Goal: Information Seeking & Learning: Learn about a topic

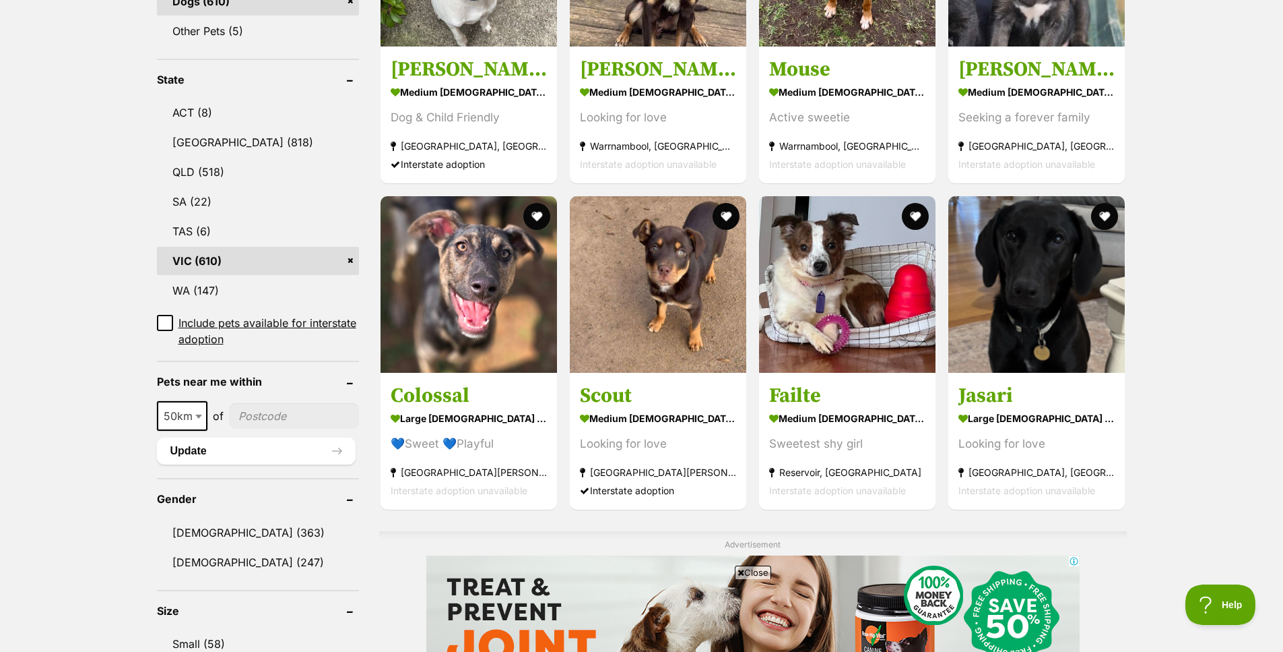
scroll to position [674, 0]
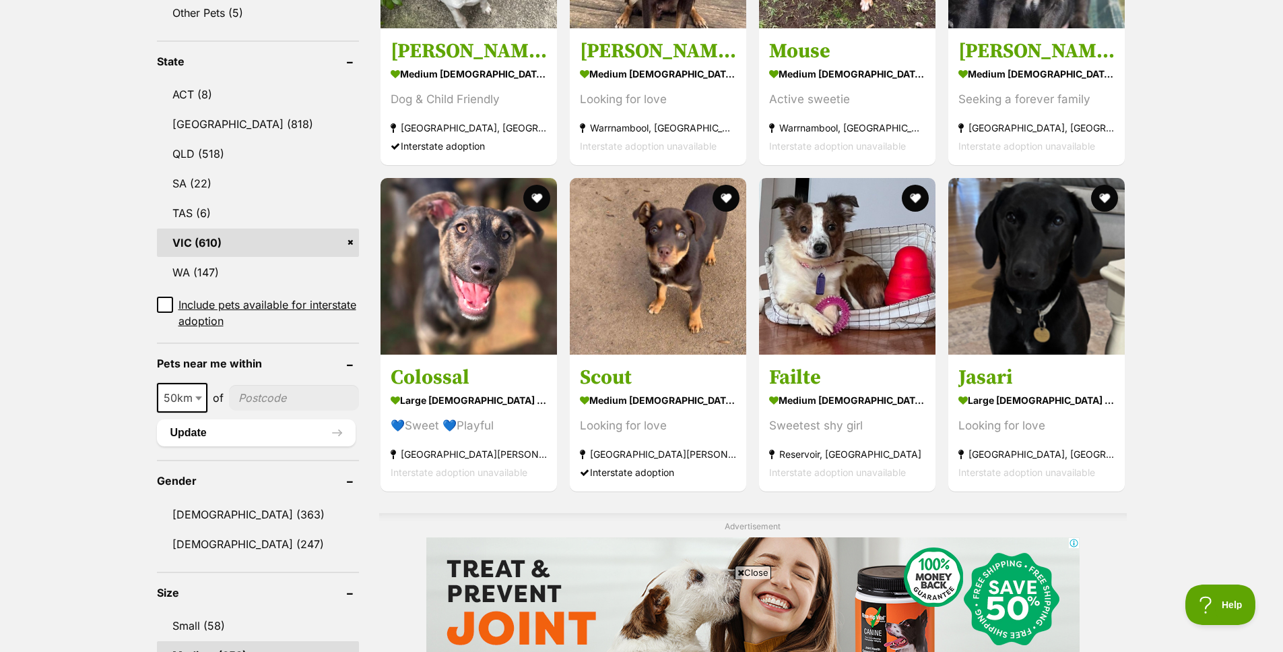
click at [486, 400] on strong "large [DEMOGRAPHIC_DATA] Dog" at bounding box center [469, 400] width 156 height 20
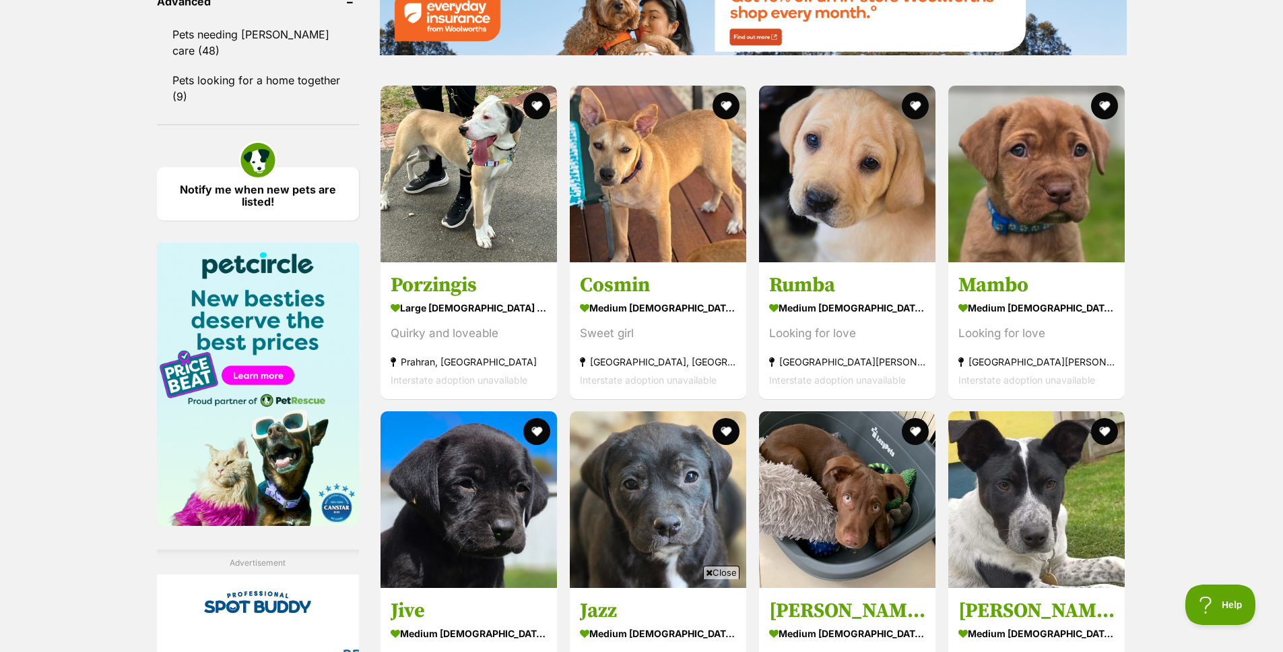
scroll to position [1812, 0]
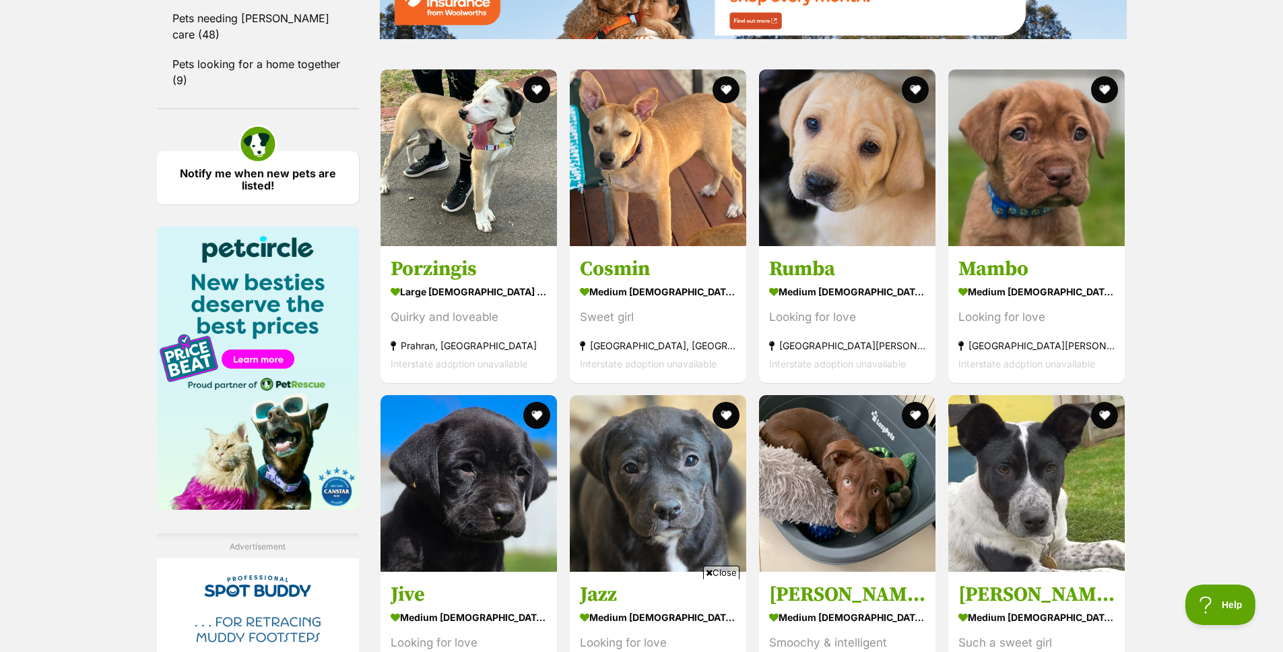
click at [833, 286] on strong "medium male Dog" at bounding box center [847, 291] width 156 height 20
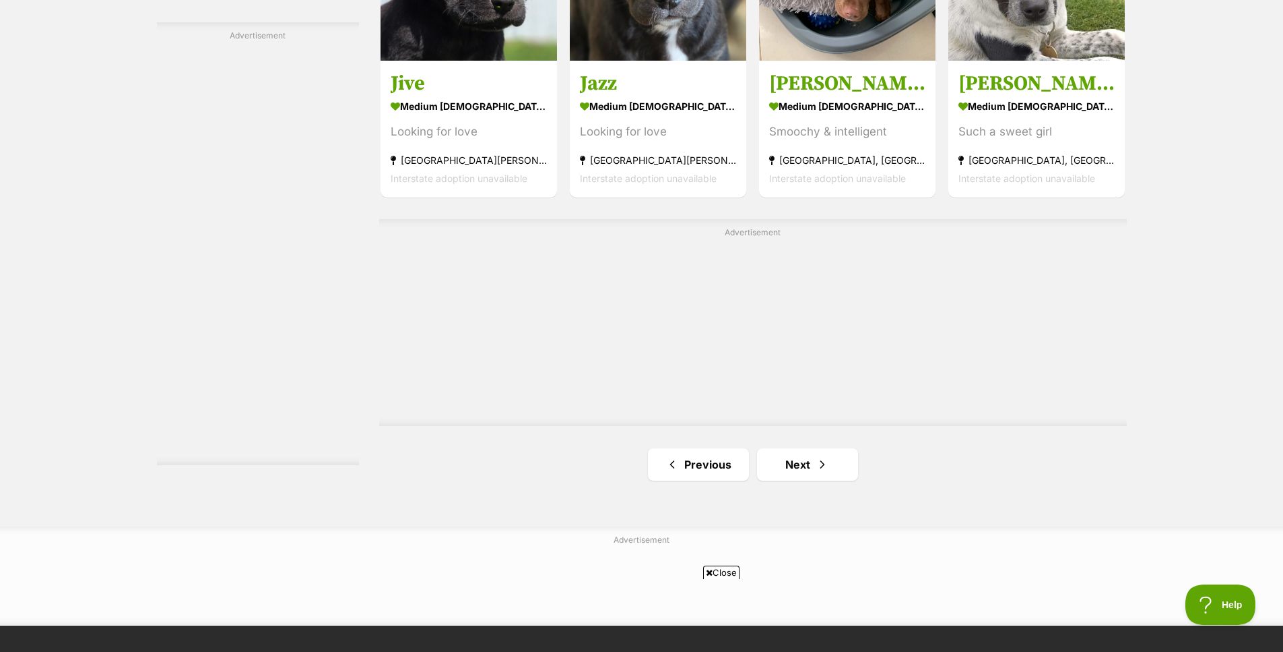
scroll to position [2351, 0]
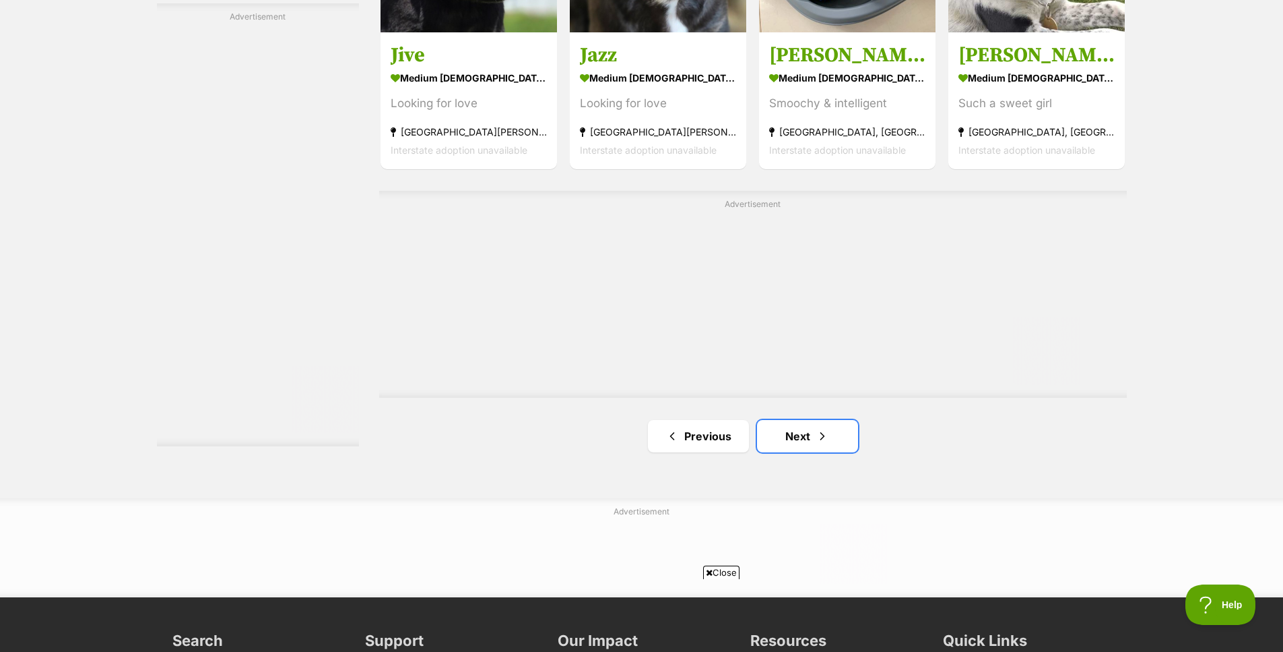
click at [832, 433] on link "Next" at bounding box center [807, 436] width 101 height 32
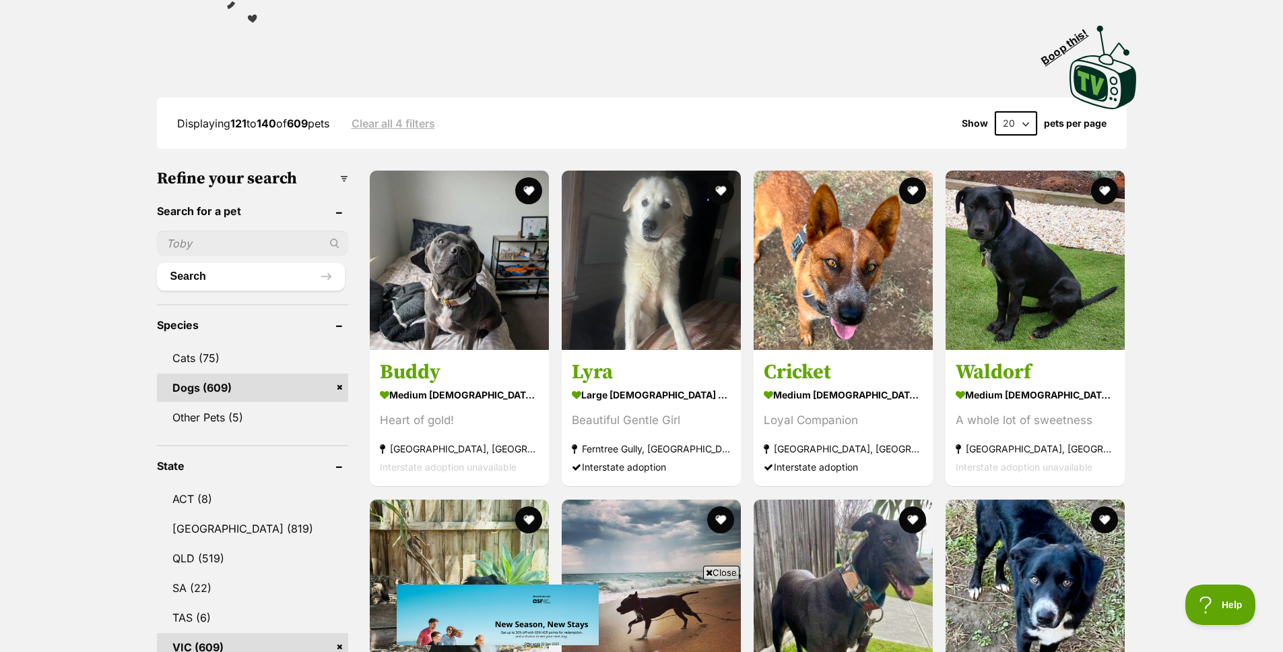
click at [437, 396] on strong "medium male Dog" at bounding box center [459, 395] width 159 height 20
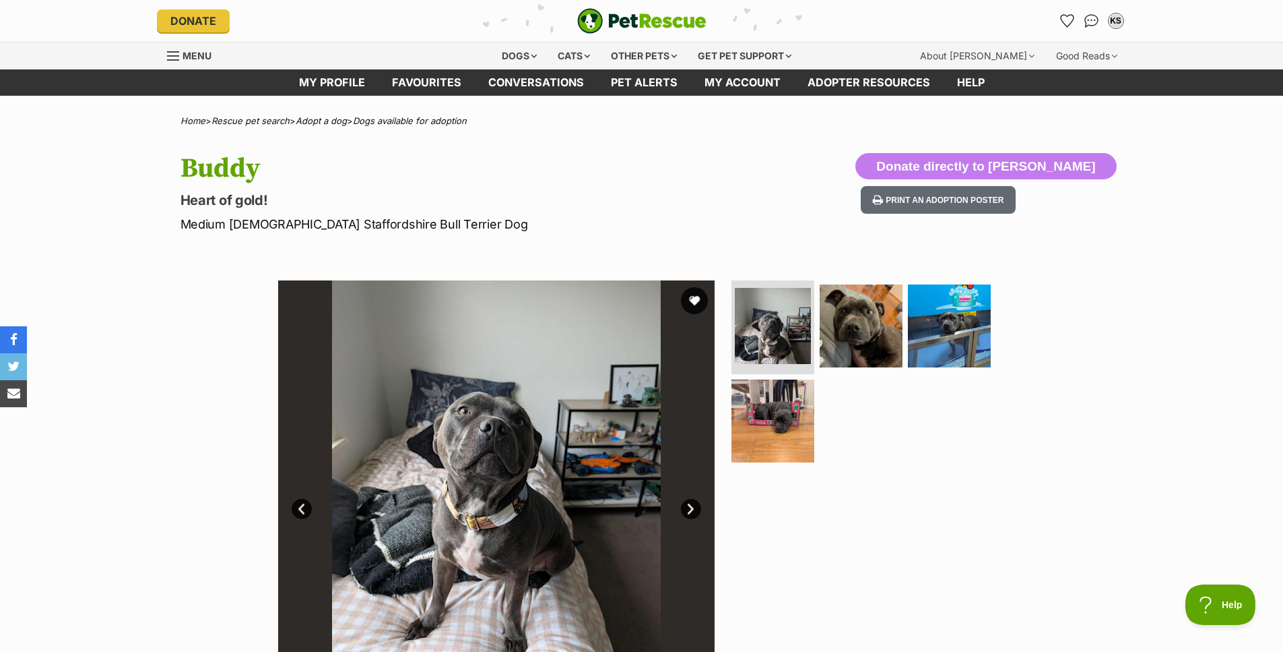
click at [875, 343] on img at bounding box center [861, 325] width 83 height 83
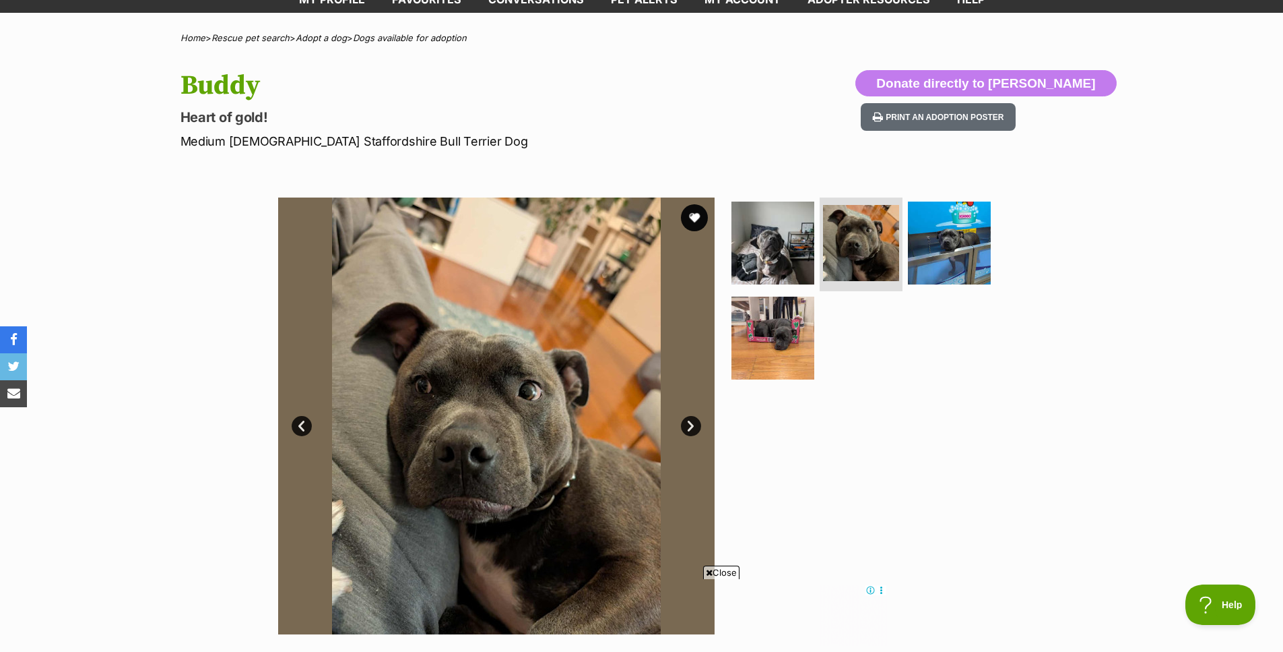
scroll to position [135, 0]
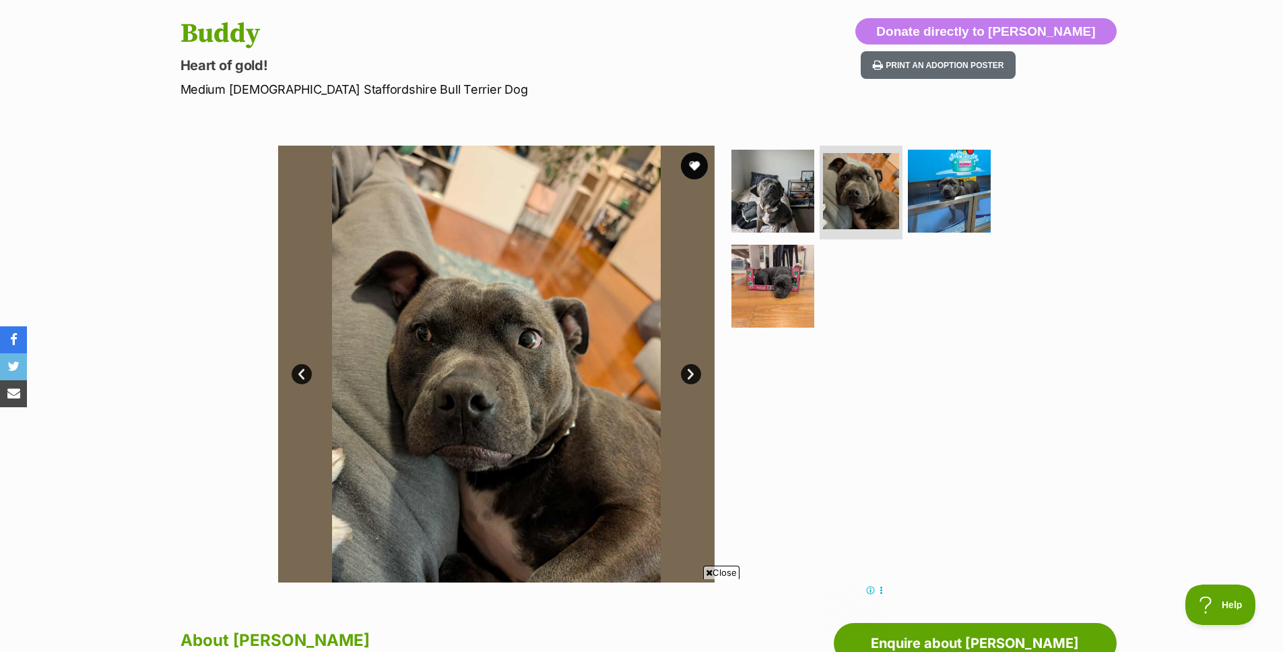
click at [941, 213] on img at bounding box center [949, 191] width 83 height 83
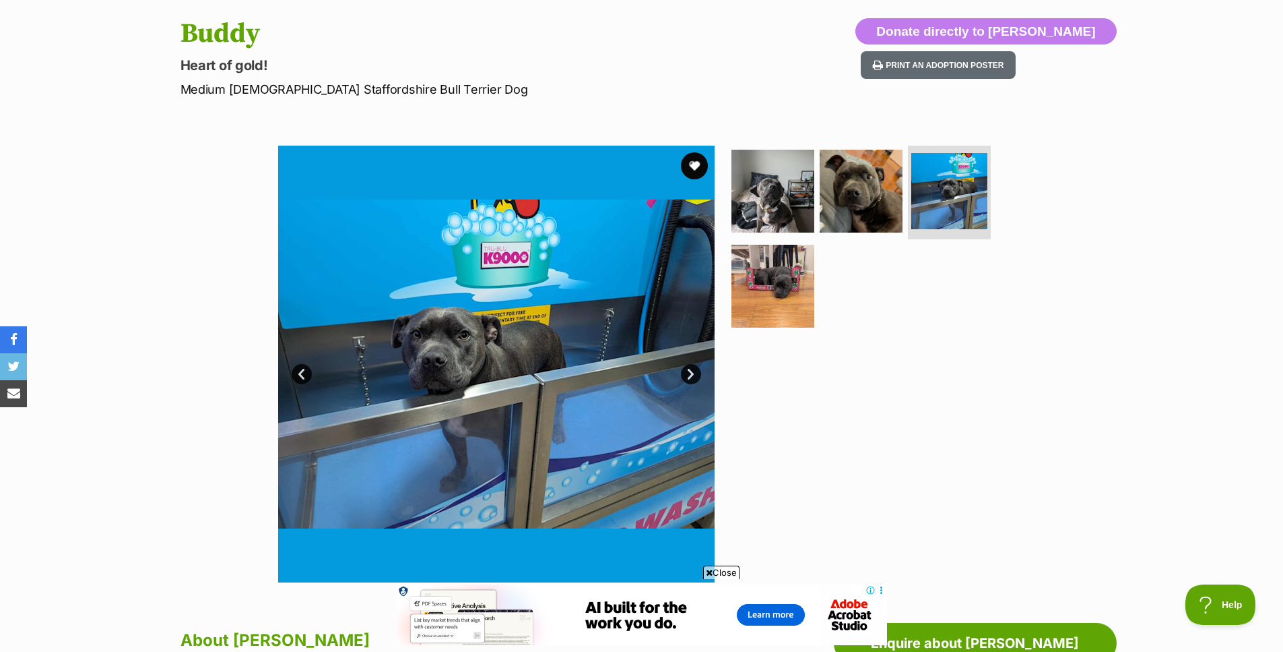
click at [778, 190] on img at bounding box center [773, 191] width 83 height 83
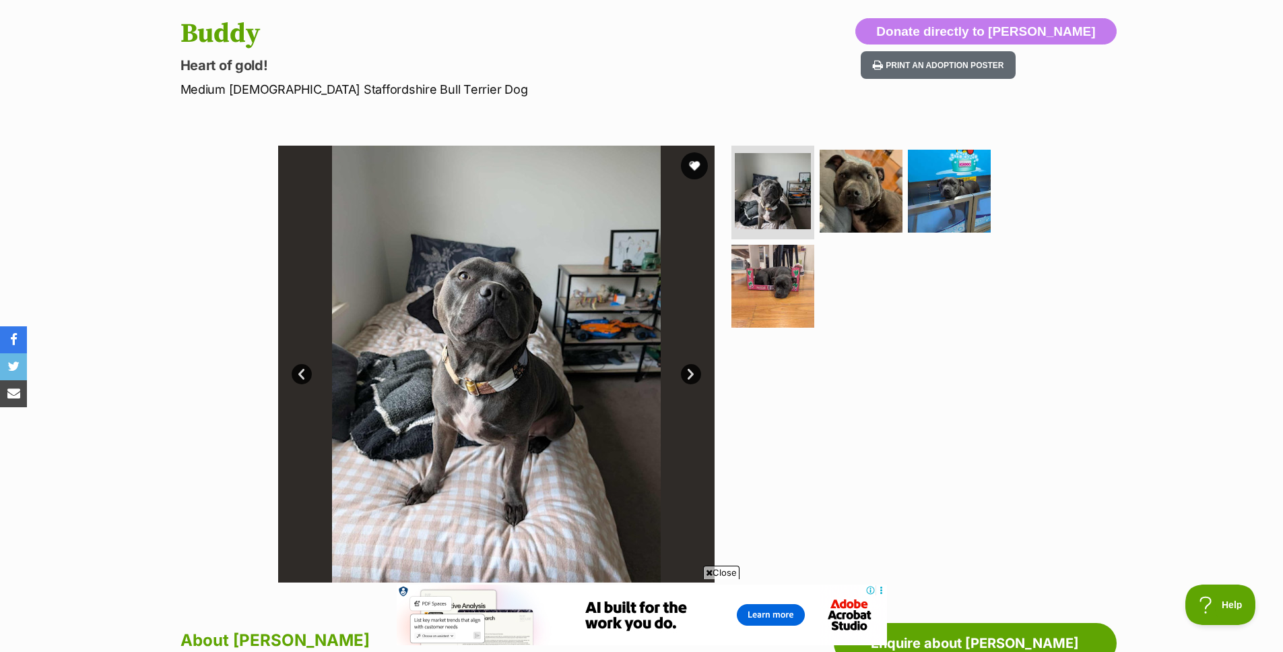
click at [860, 200] on img at bounding box center [861, 191] width 83 height 83
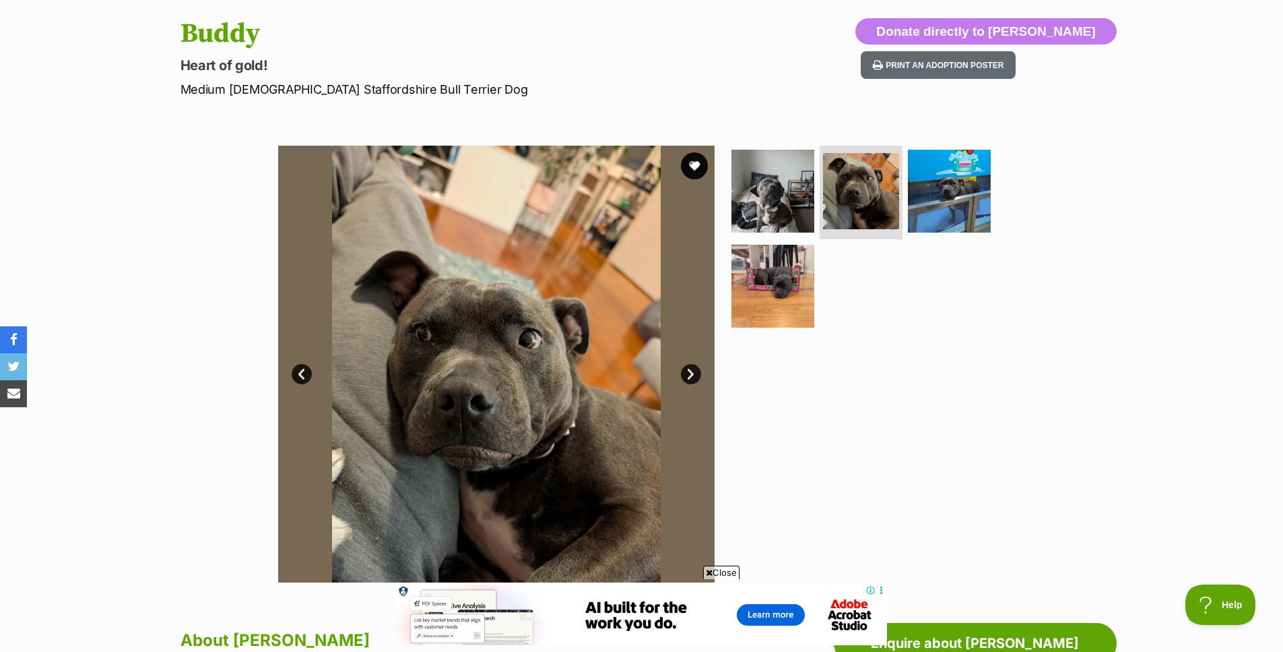
click at [782, 305] on img at bounding box center [773, 286] width 83 height 83
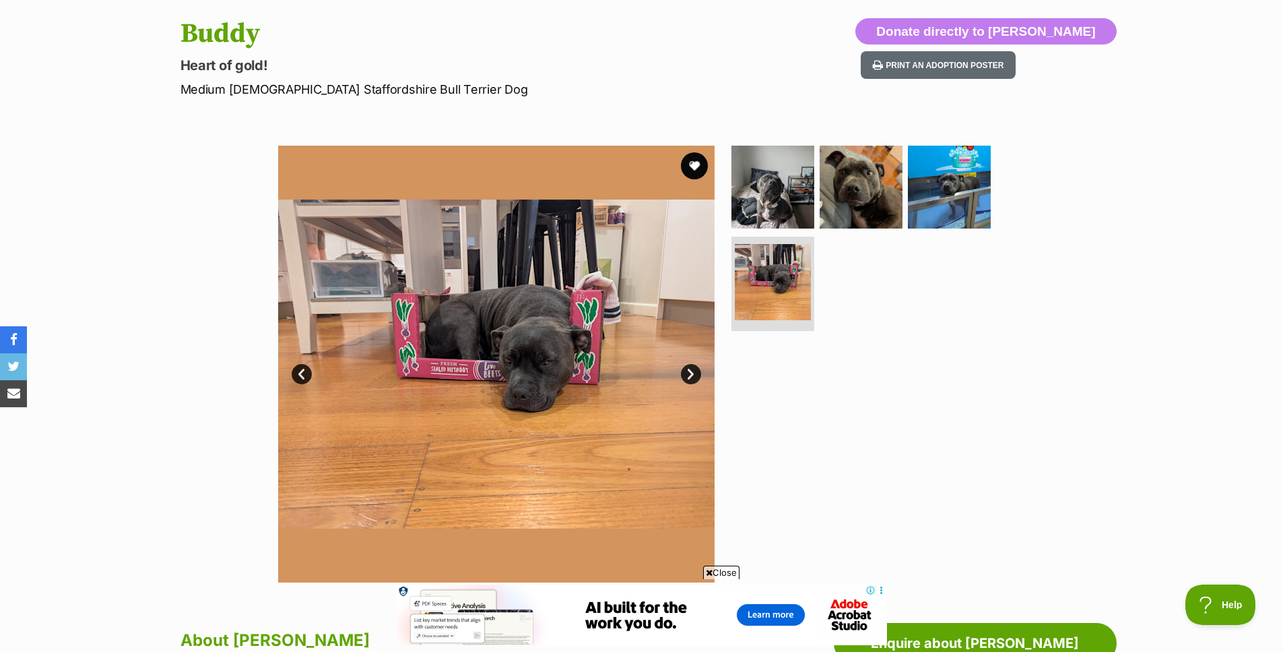
click at [860, 219] on img at bounding box center [861, 187] width 83 height 83
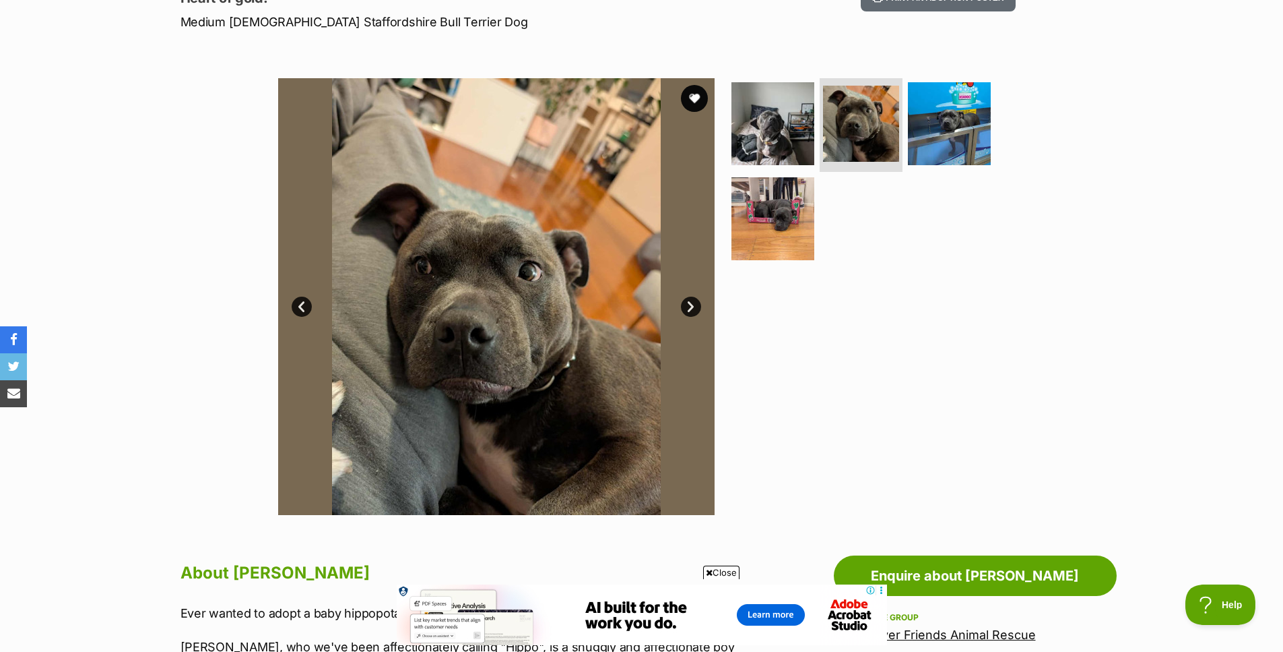
scroll to position [0, 0]
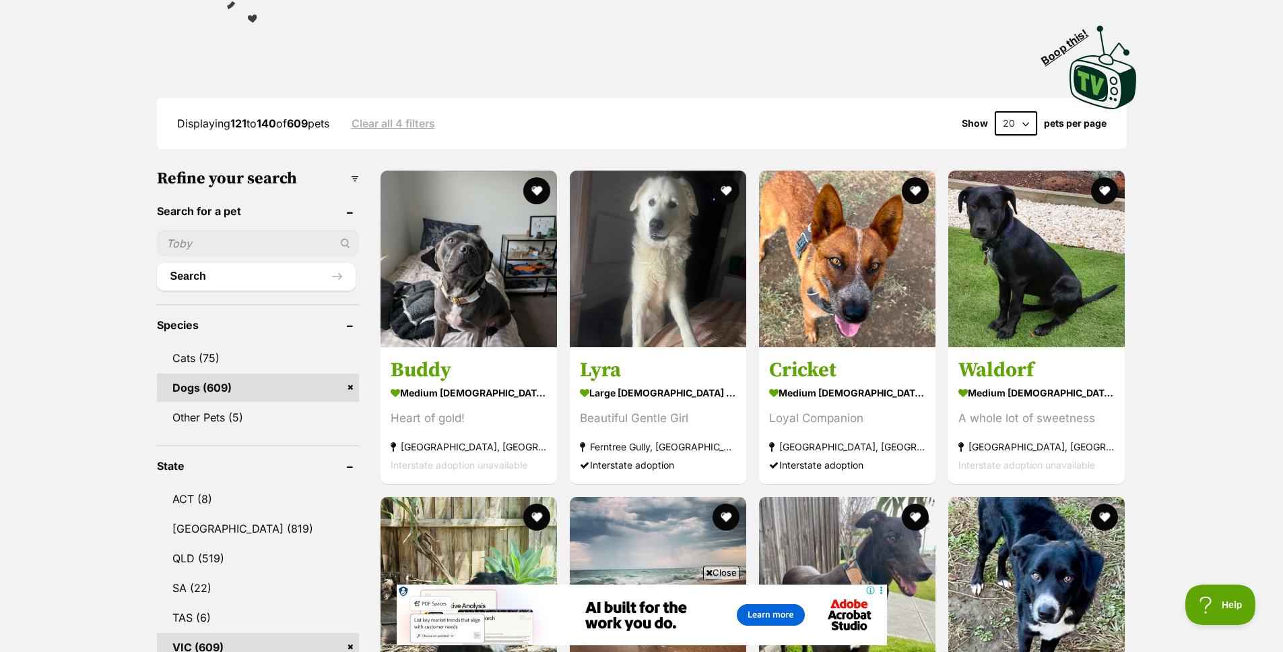
click at [983, 378] on h3 "Waldorf" at bounding box center [1037, 370] width 156 height 26
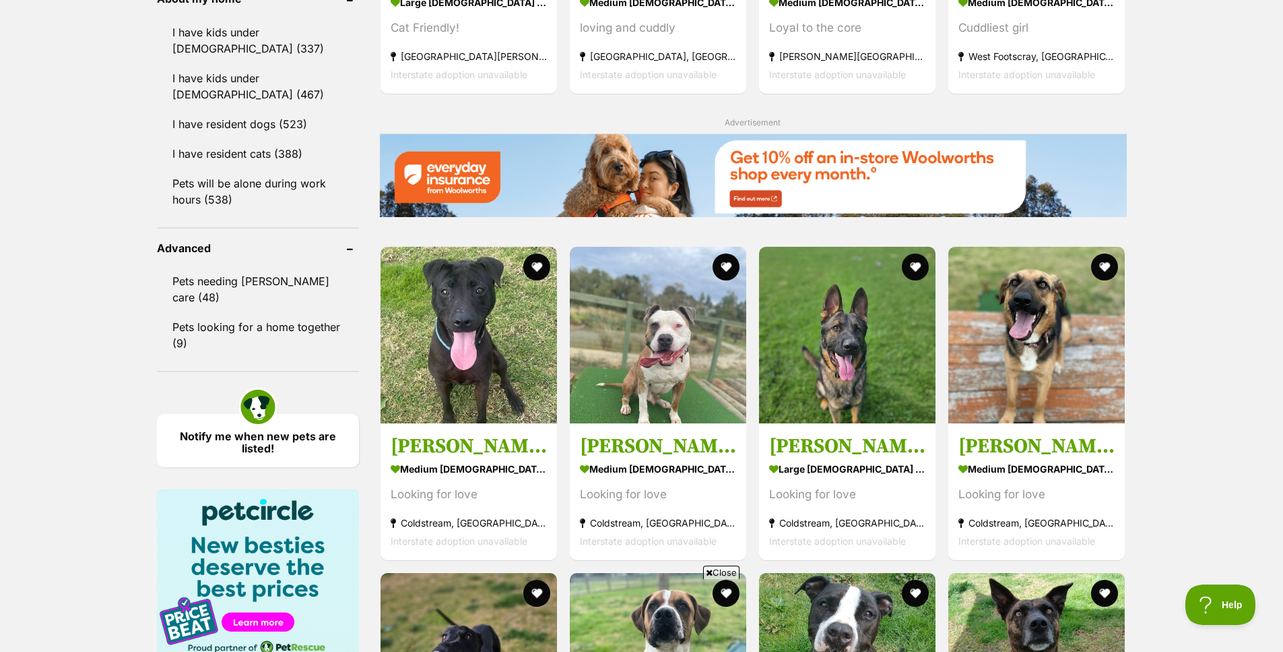
scroll to position [1550, 0]
click at [501, 457] on link "Rhea medium female Dog Looking for love Coldstream, VIC Interstate adoption una…" at bounding box center [469, 490] width 177 height 137
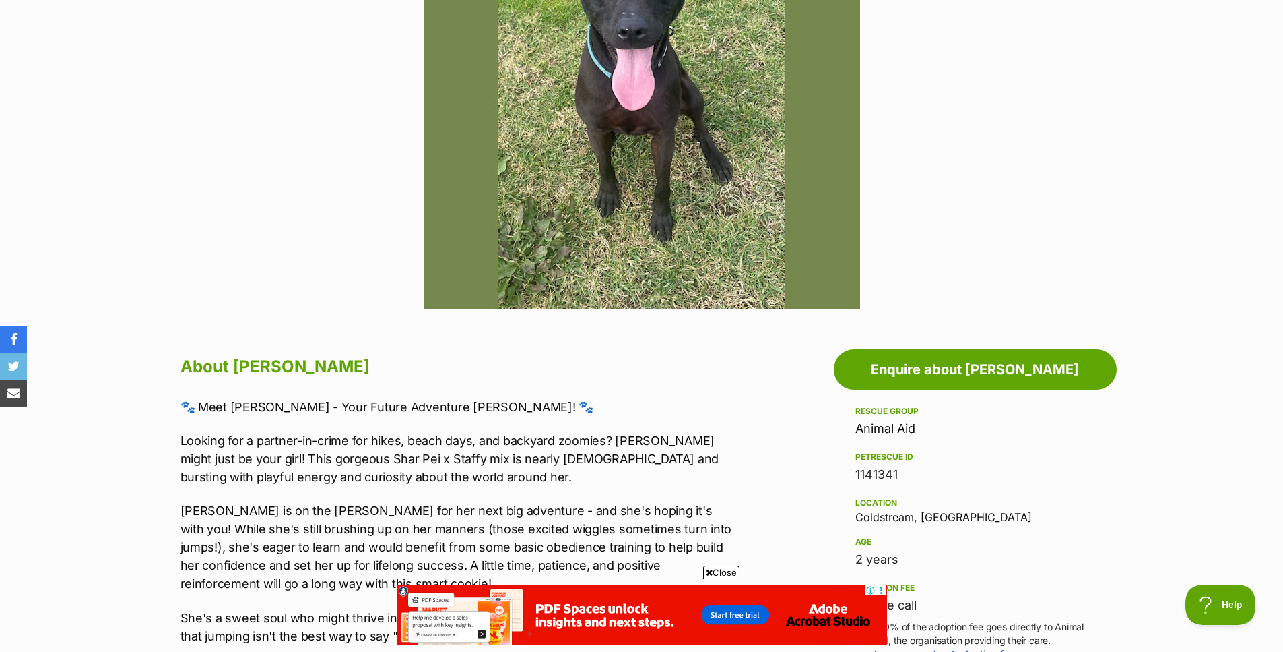
scroll to position [269, 0]
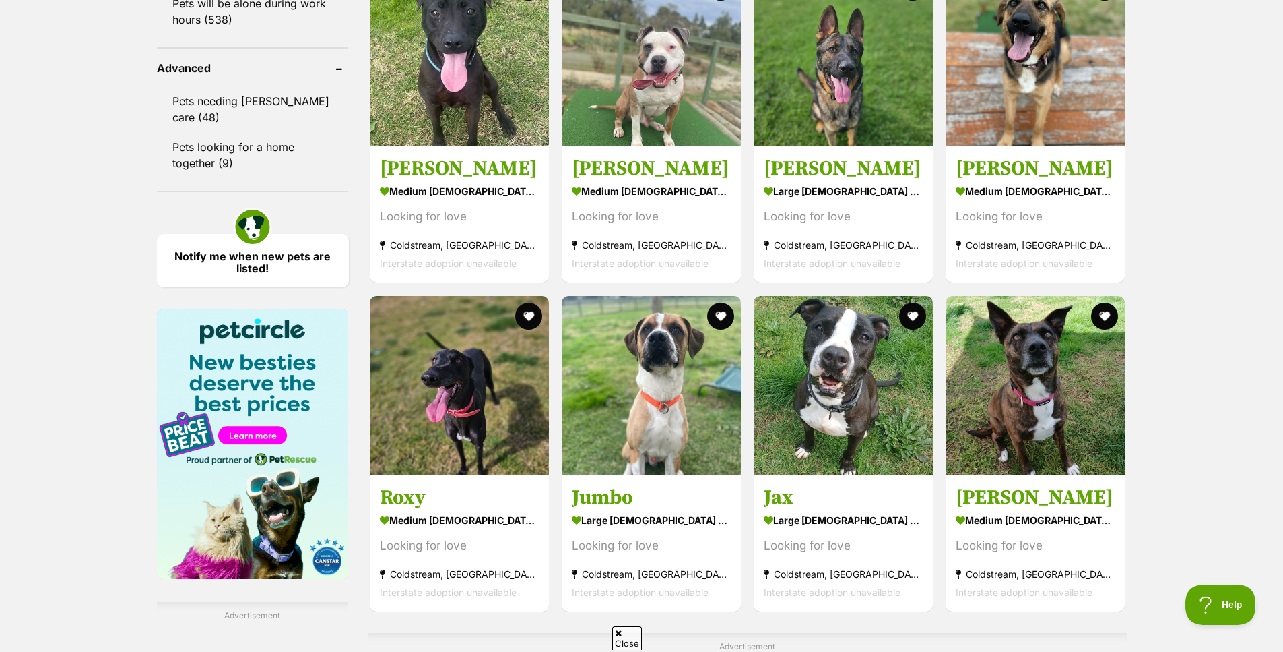
scroll to position [1752, 0]
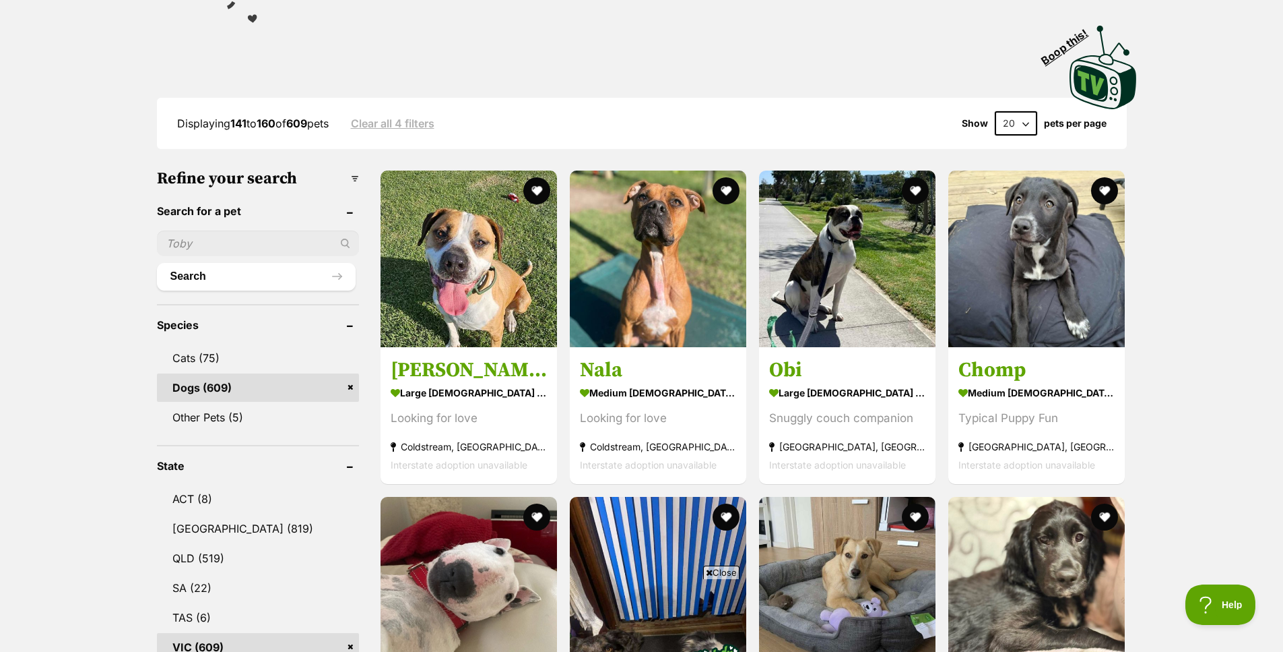
click at [1052, 405] on section "medium male Dog Typical Puppy Fun Havelock, VIC Interstate adoption unavailable" at bounding box center [1037, 428] width 156 height 91
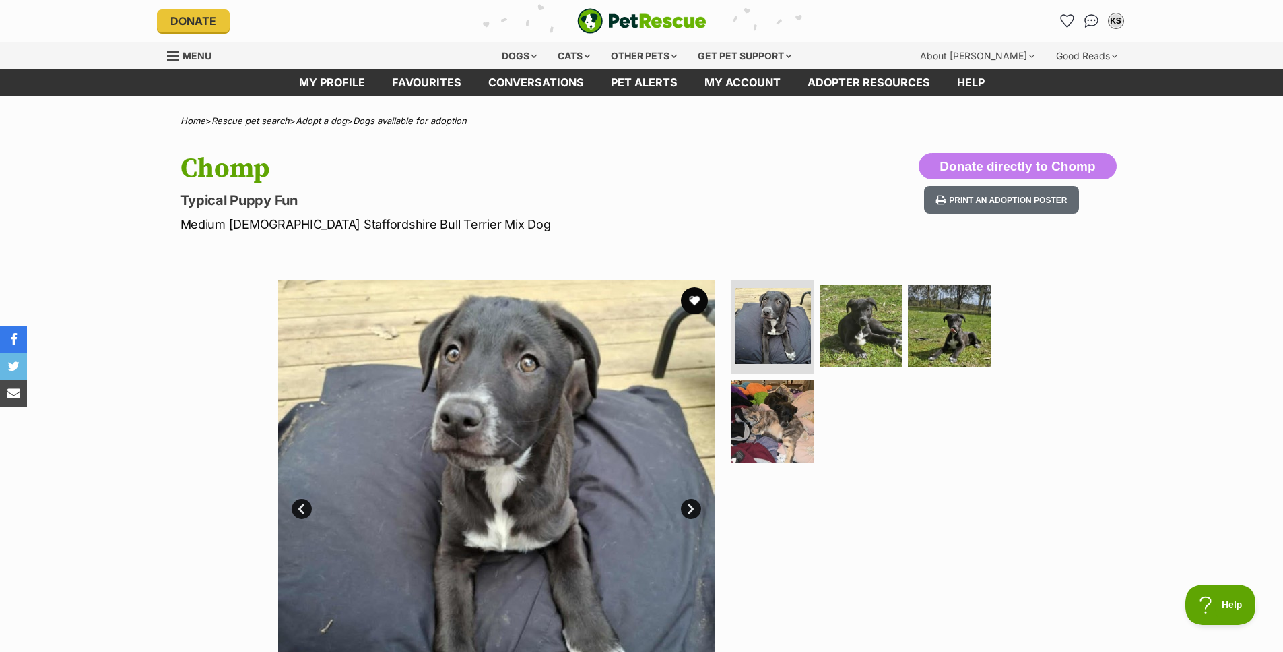
click at [827, 327] on img at bounding box center [861, 325] width 83 height 83
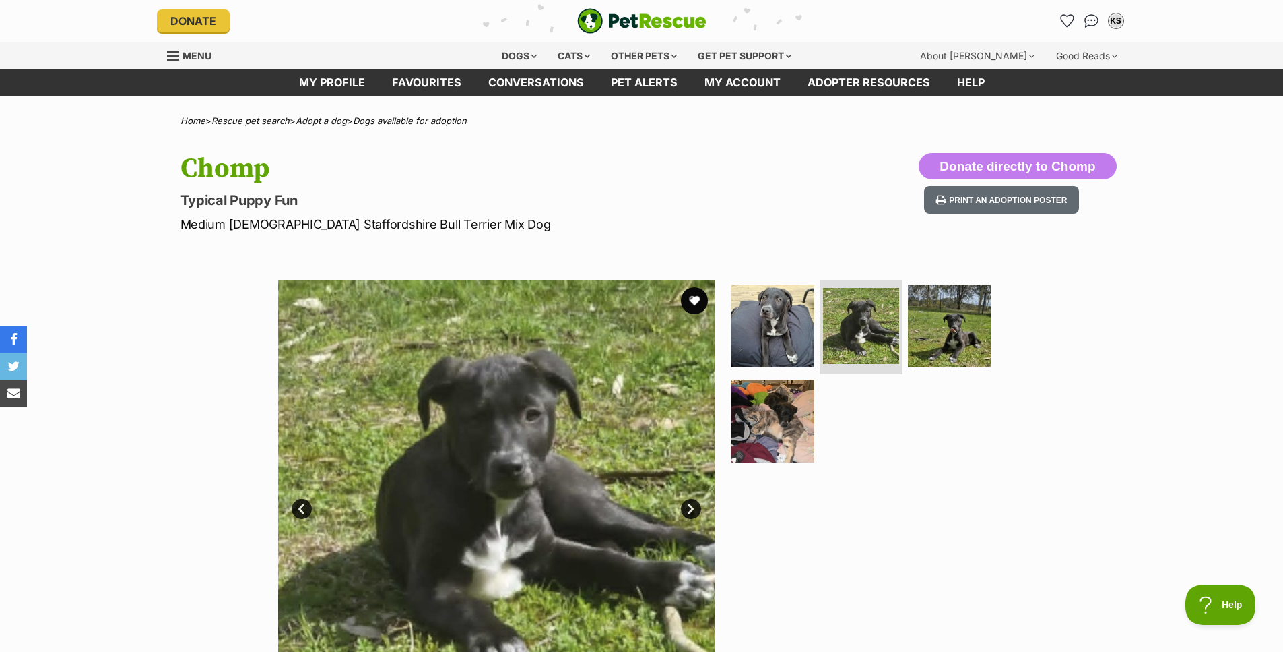
click at [930, 350] on img at bounding box center [949, 325] width 83 height 83
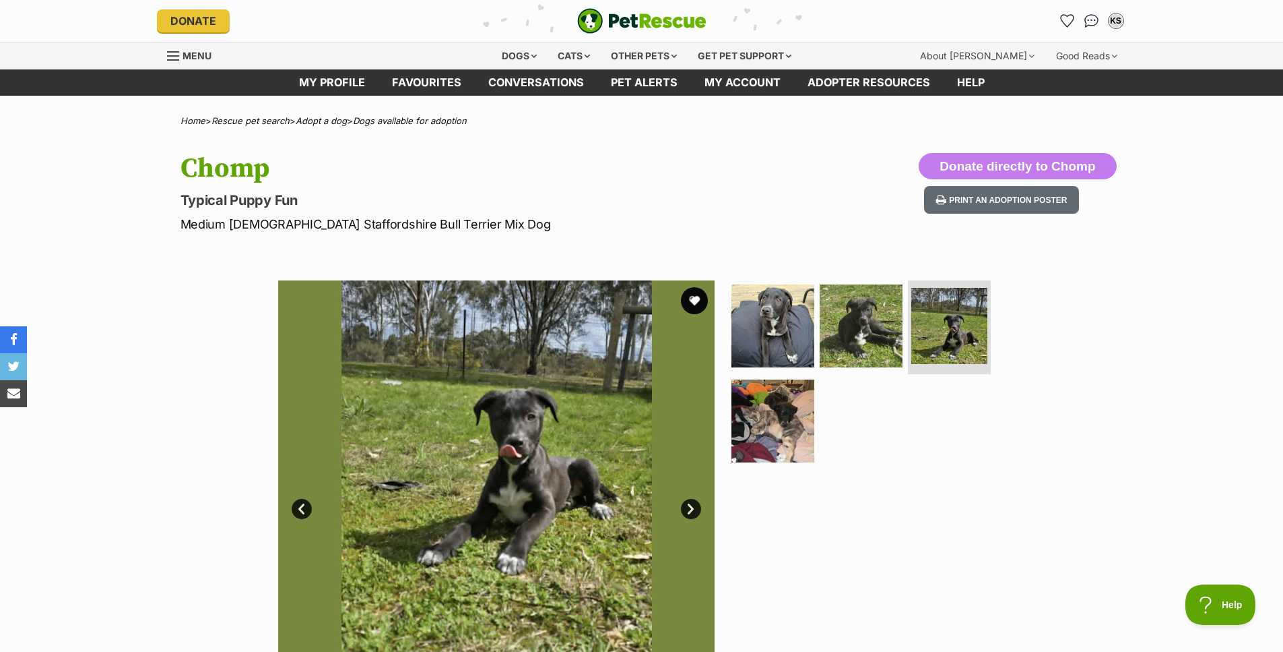
click at [778, 426] on img at bounding box center [773, 420] width 83 height 83
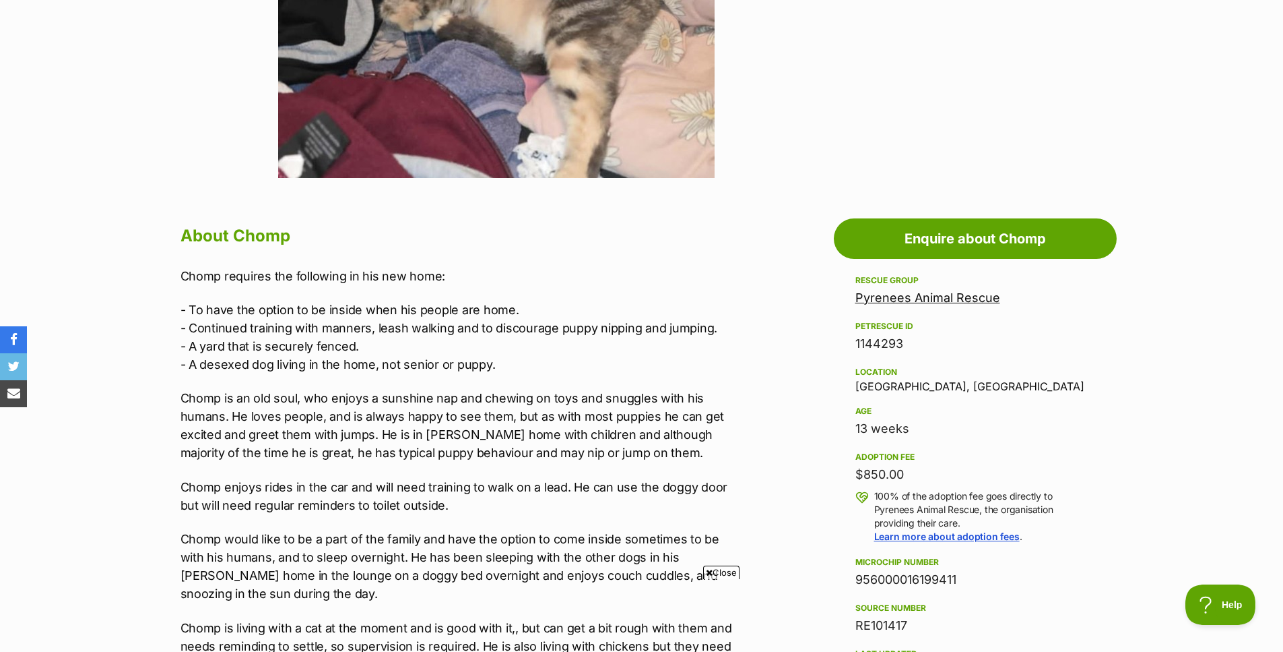
scroll to position [606, 0]
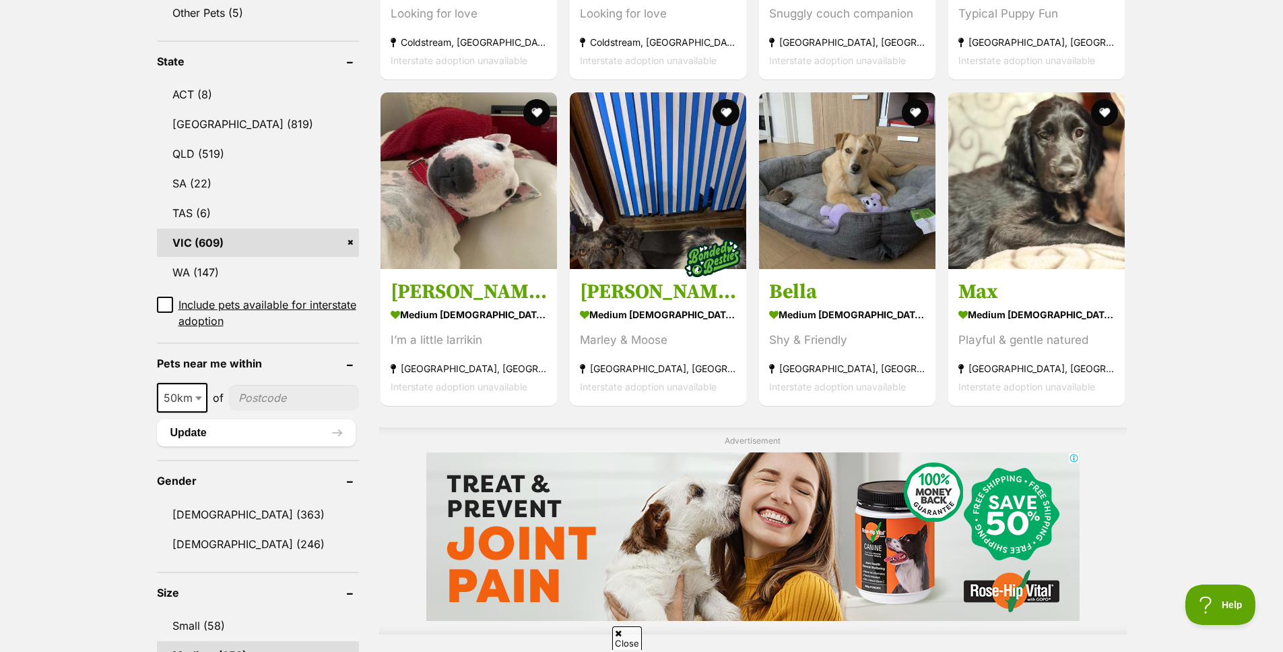
click at [1042, 348] on section "medium male Dog Playful & gentle natured Deer Park, VIC Interstate adoption una…" at bounding box center [1037, 350] width 156 height 91
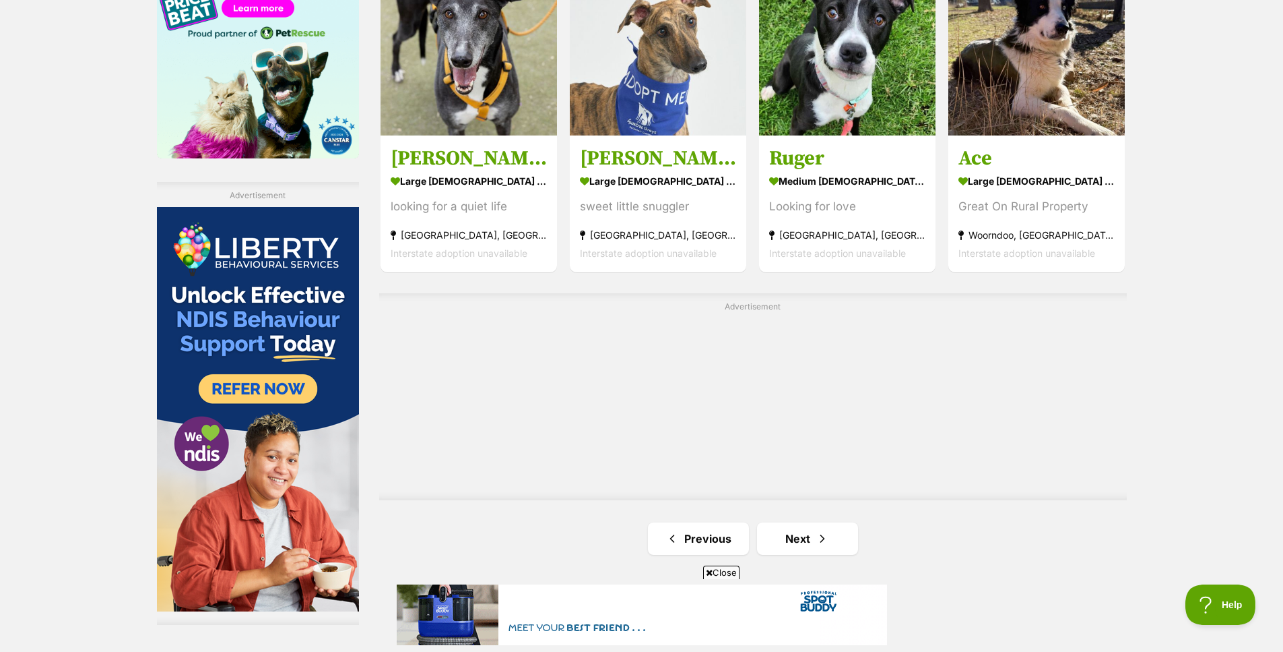
scroll to position [2351, 0]
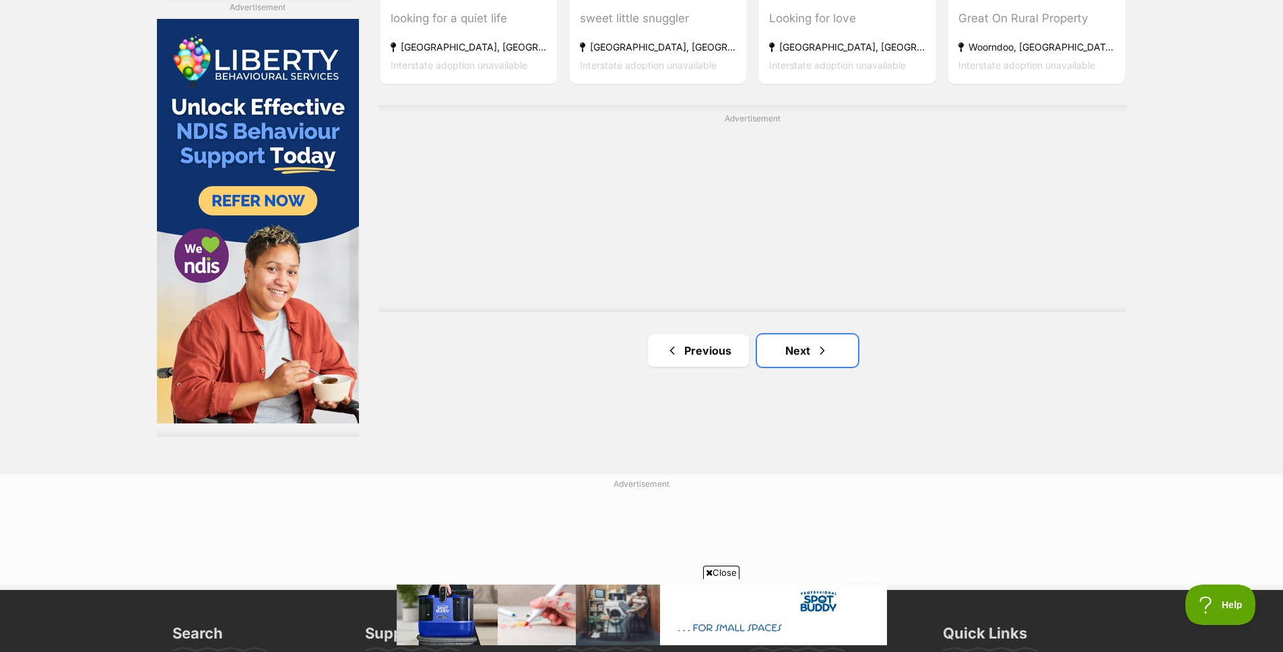
click at [809, 347] on link "Next" at bounding box center [807, 350] width 101 height 32
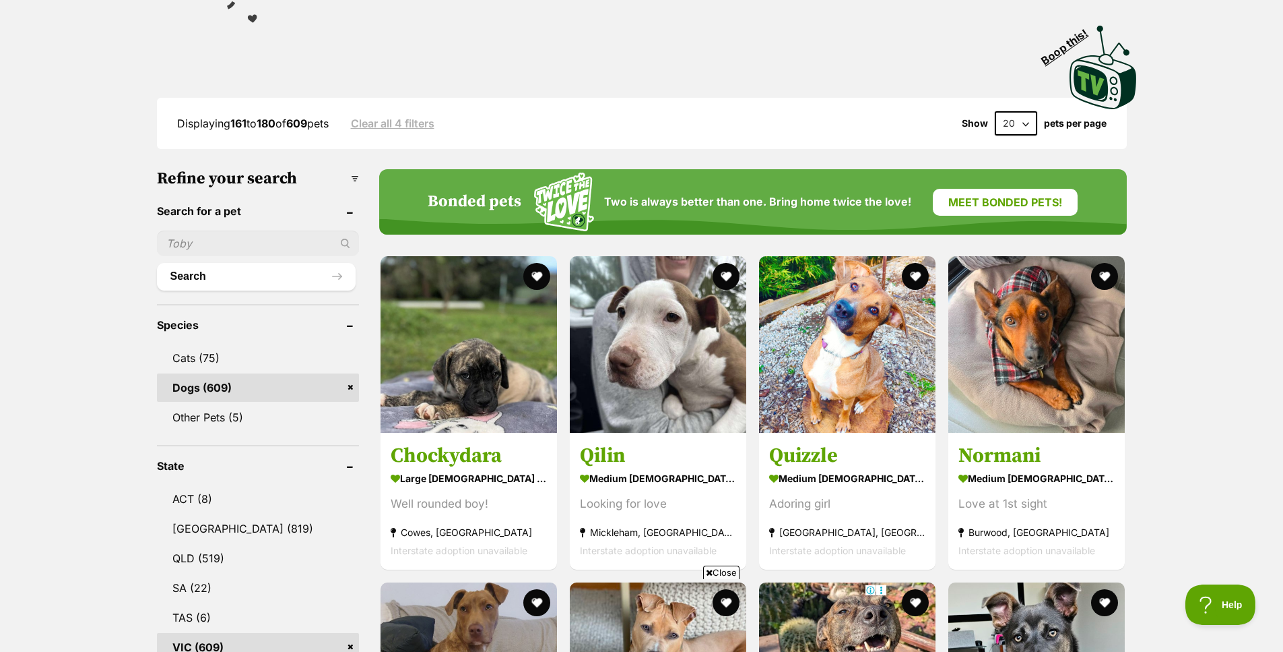
click at [479, 447] on h3 "Chockydara" at bounding box center [469, 456] width 156 height 26
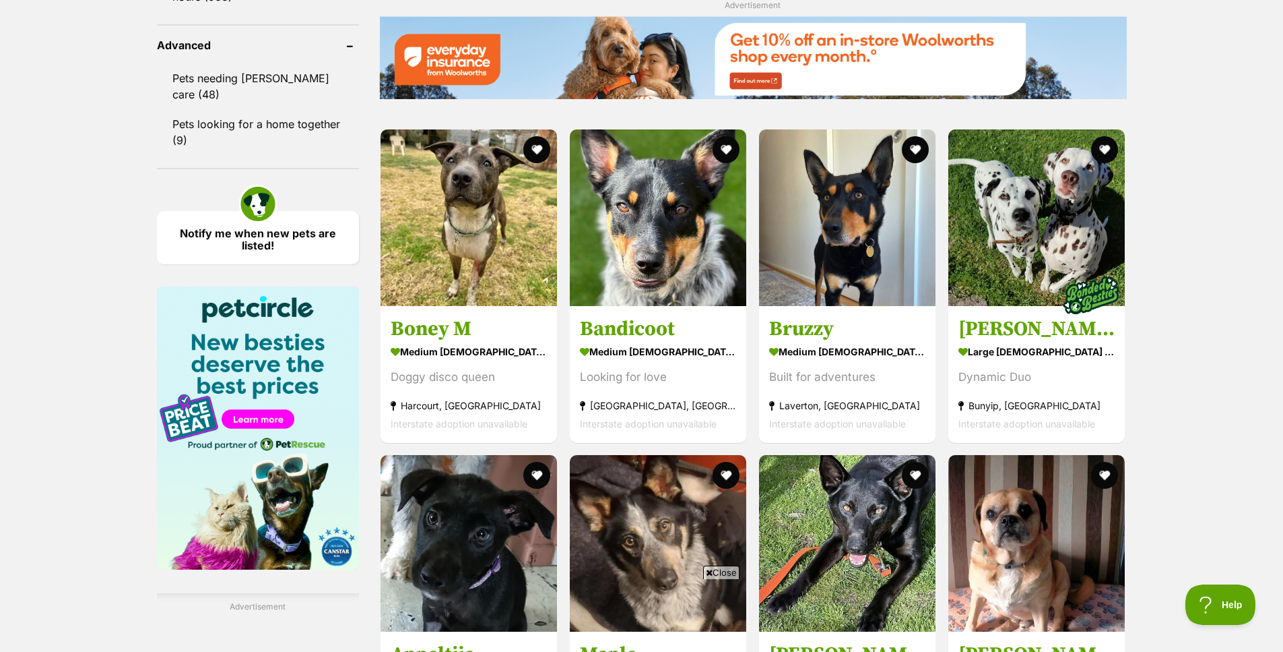
scroll to position [2021, 0]
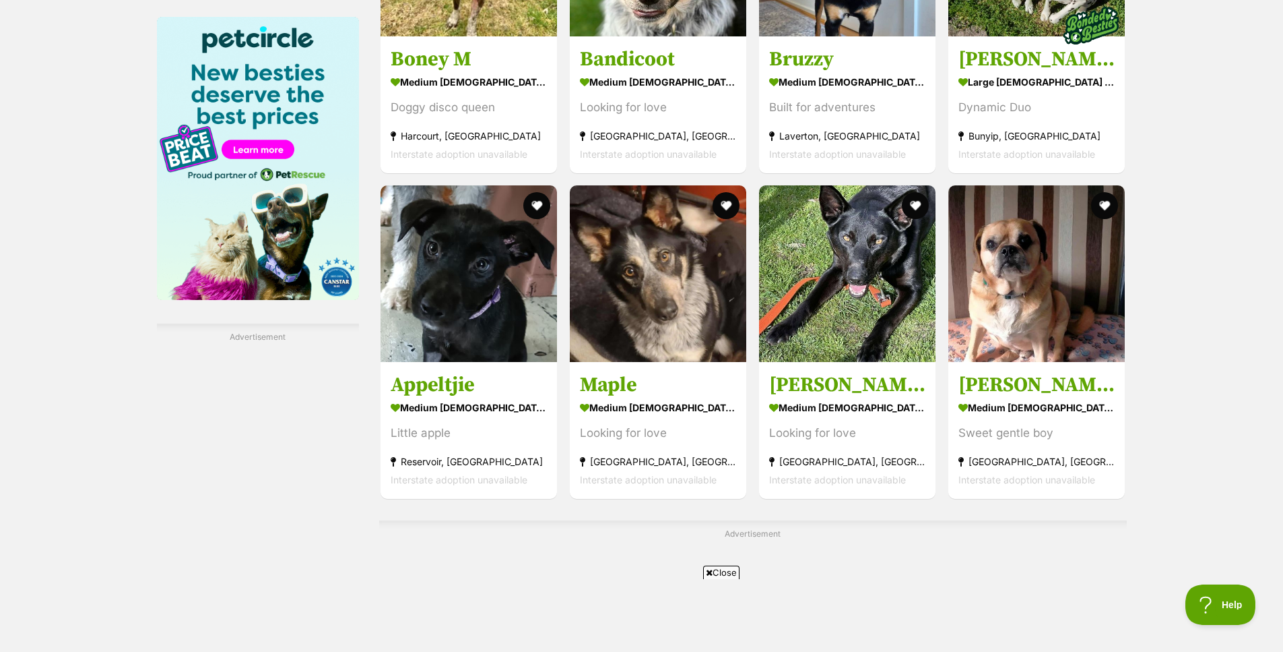
click at [515, 416] on section "medium female Dog Little apple Reservoir, VIC Interstate adoption unavailable" at bounding box center [469, 443] width 156 height 91
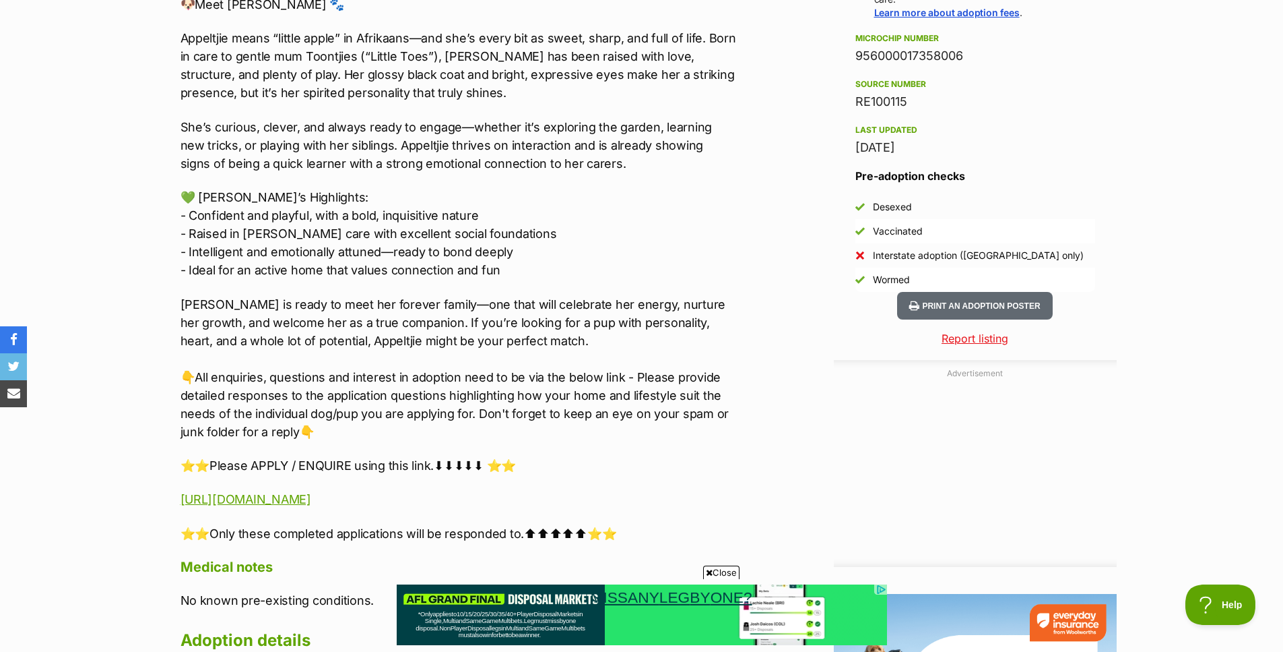
scroll to position [1078, 0]
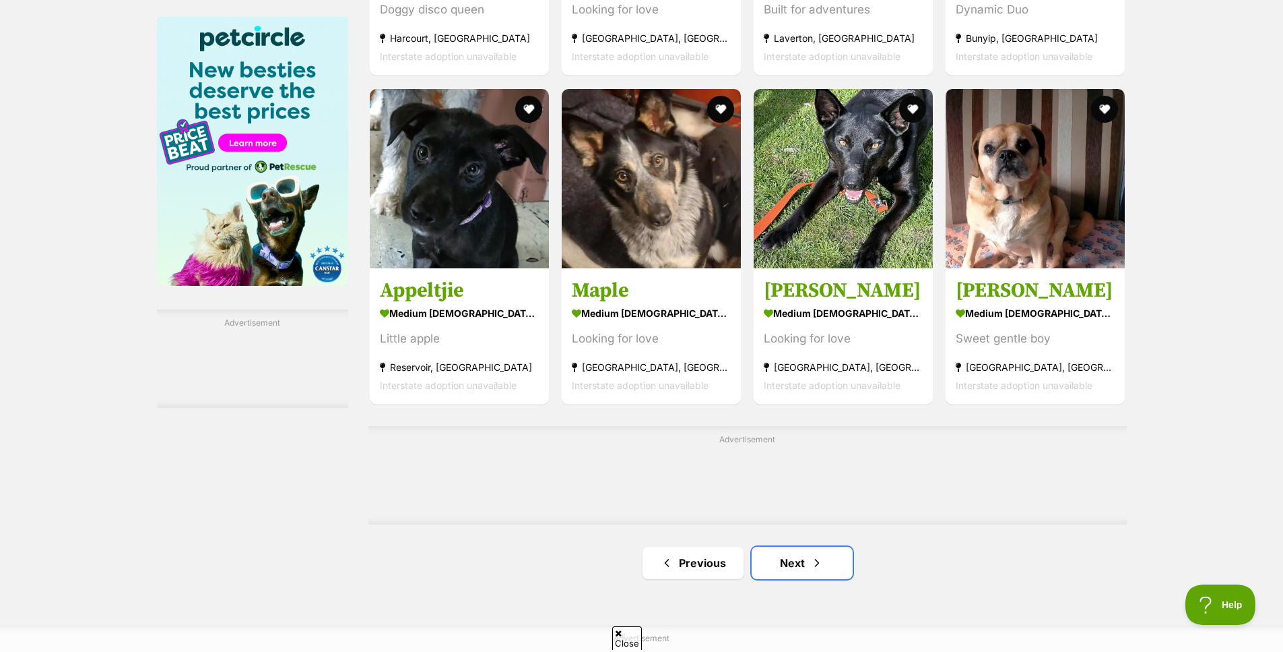
click at [777, 546] on link "Next" at bounding box center [802, 562] width 101 height 32
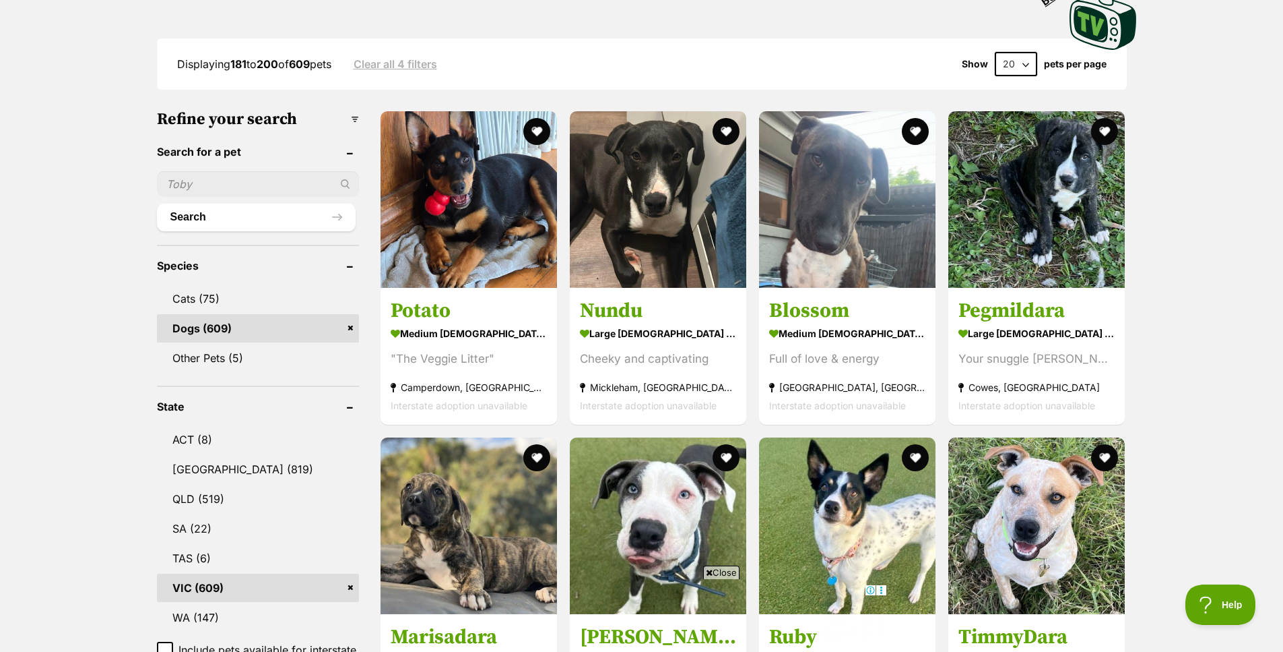
scroll to position [404, 0]
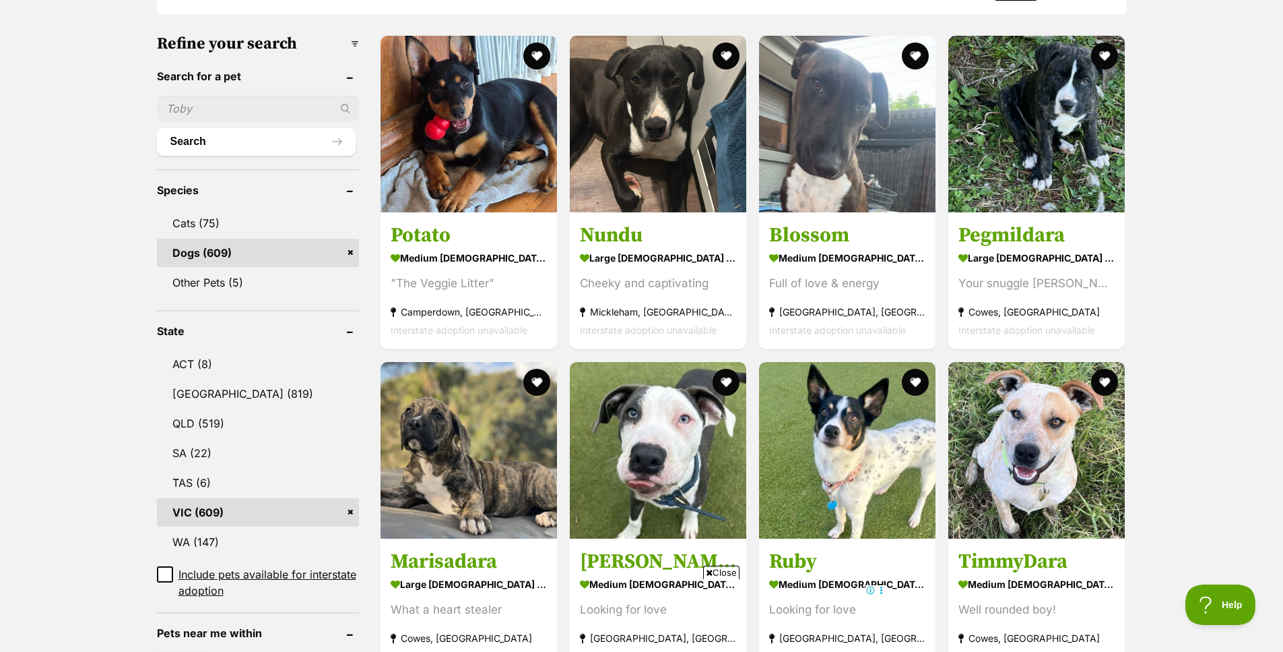
click at [660, 278] on div "Cheeky and captivating" at bounding box center [658, 283] width 156 height 18
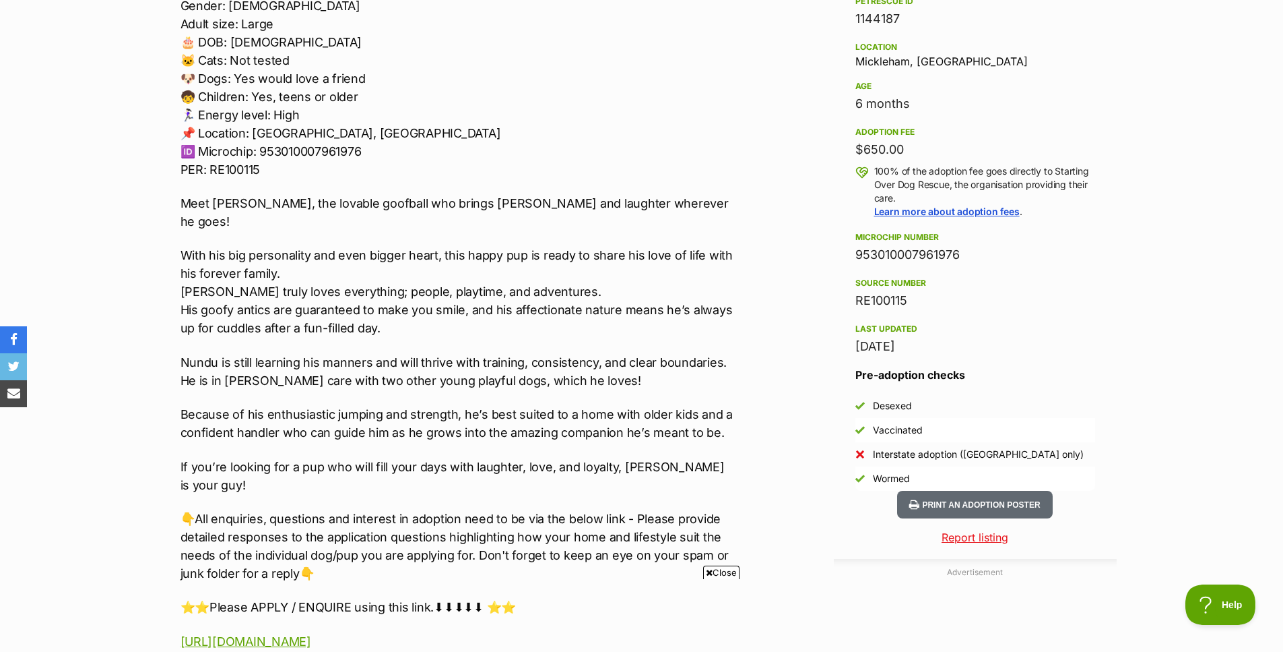
scroll to position [943, 0]
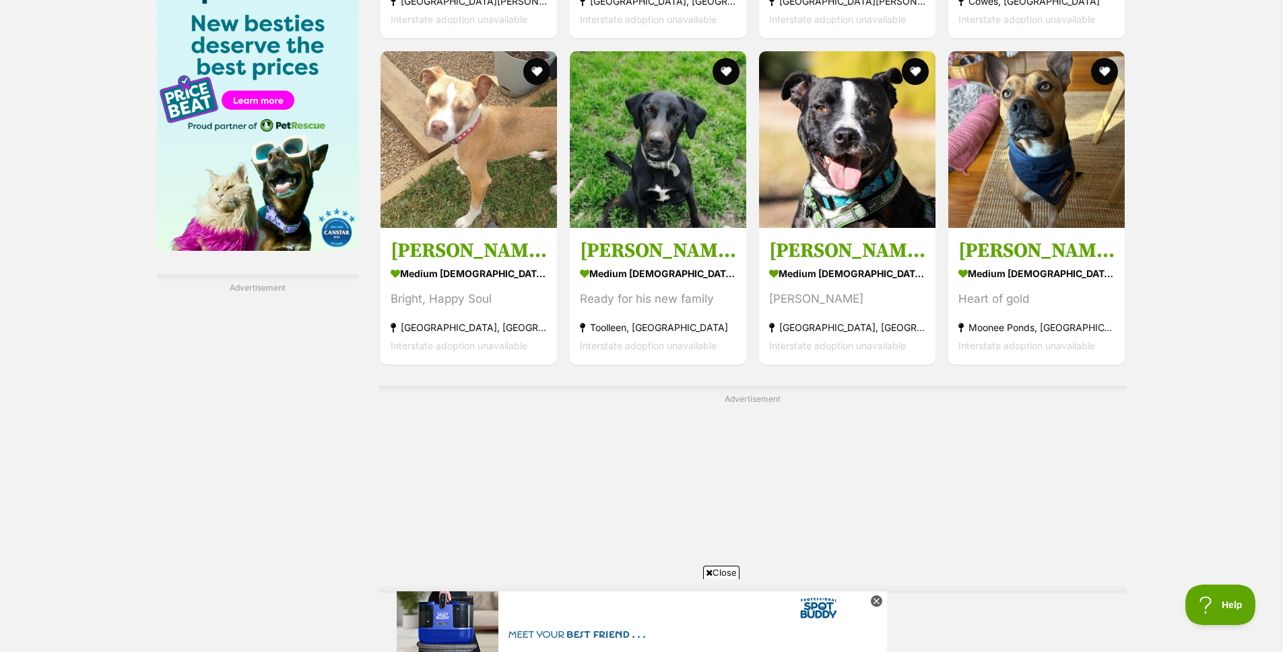
scroll to position [2089, 0]
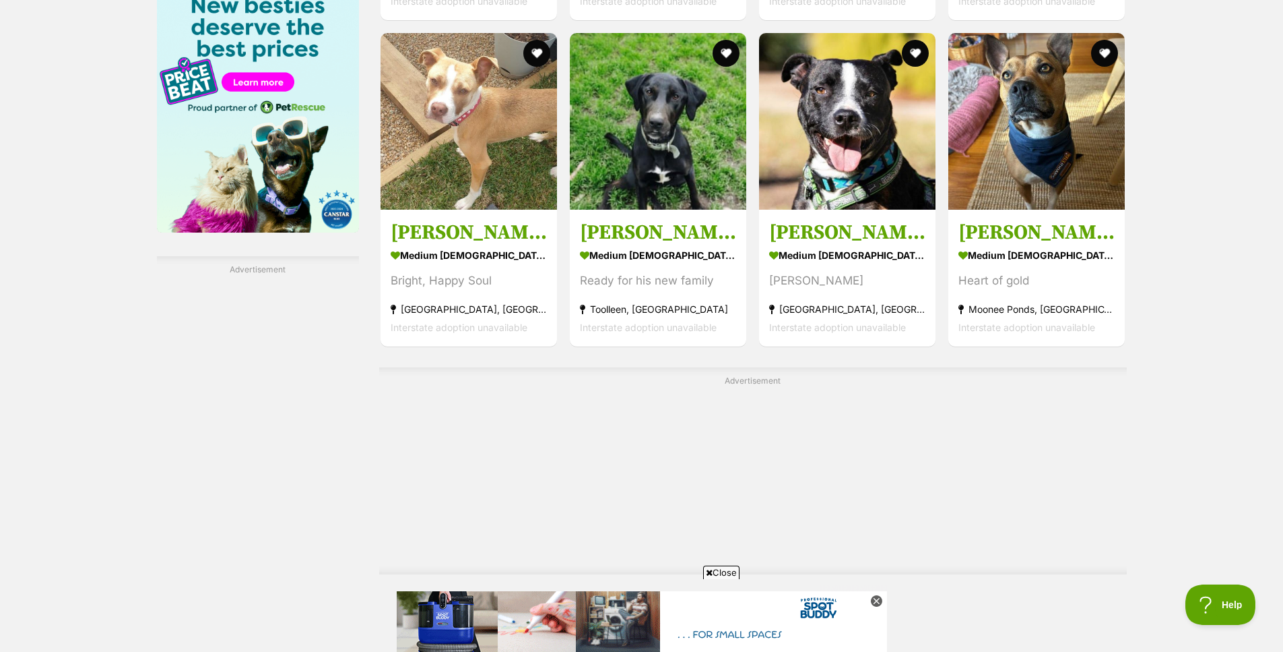
click at [811, 272] on div "[PERSON_NAME]" at bounding box center [847, 280] width 156 height 18
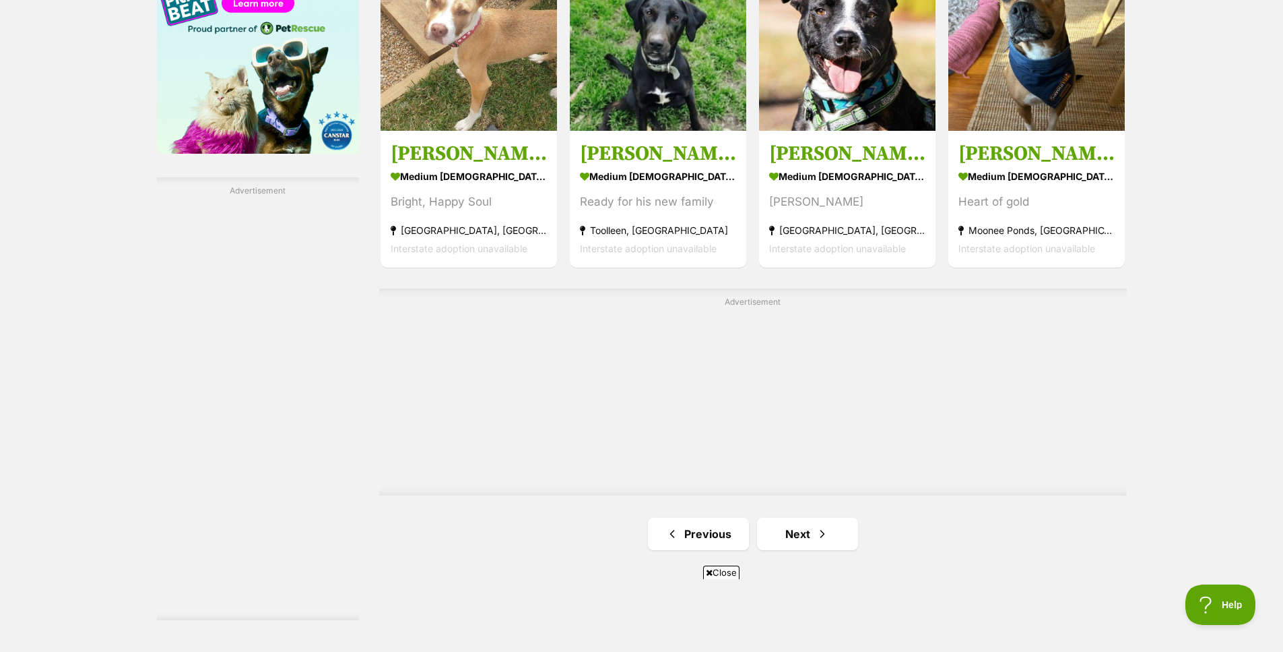
scroll to position [2358, 0]
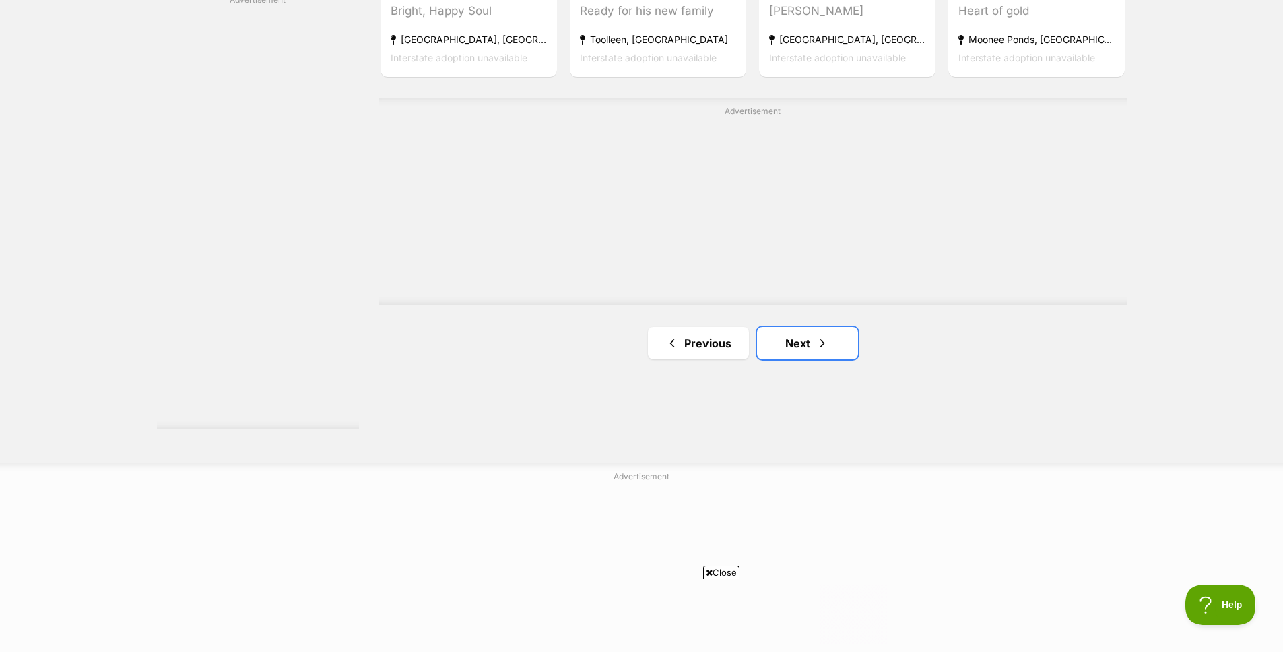
click at [780, 338] on link "Next" at bounding box center [807, 343] width 101 height 32
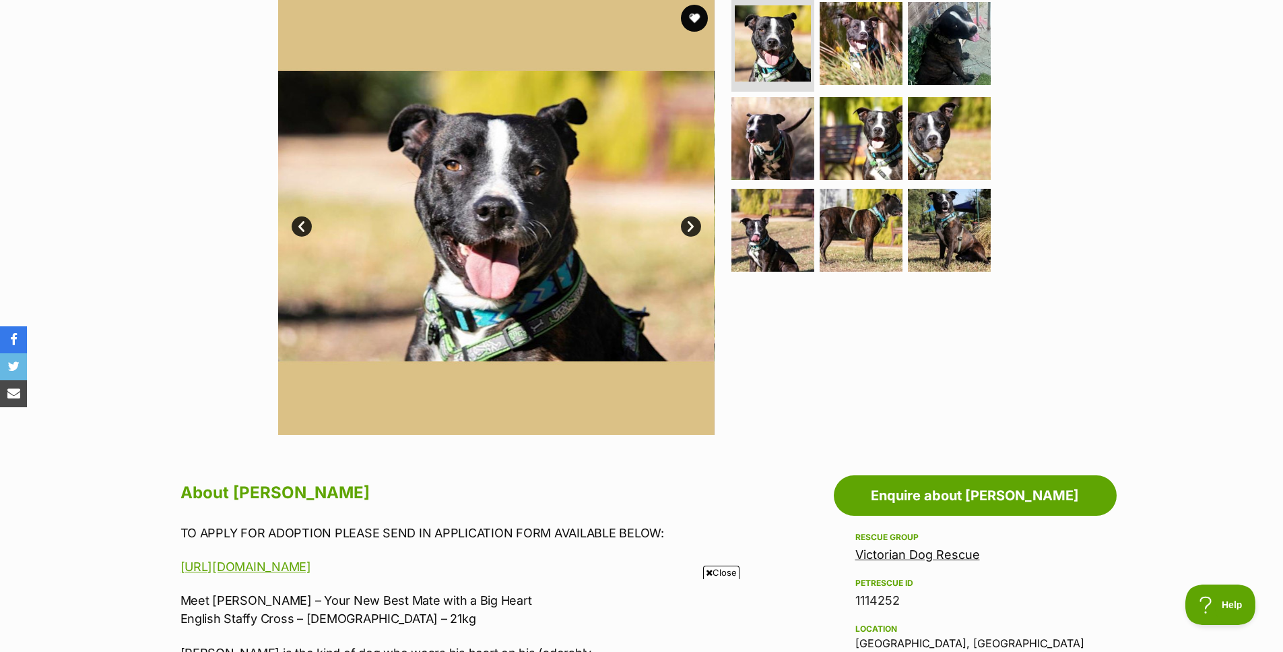
scroll to position [269, 0]
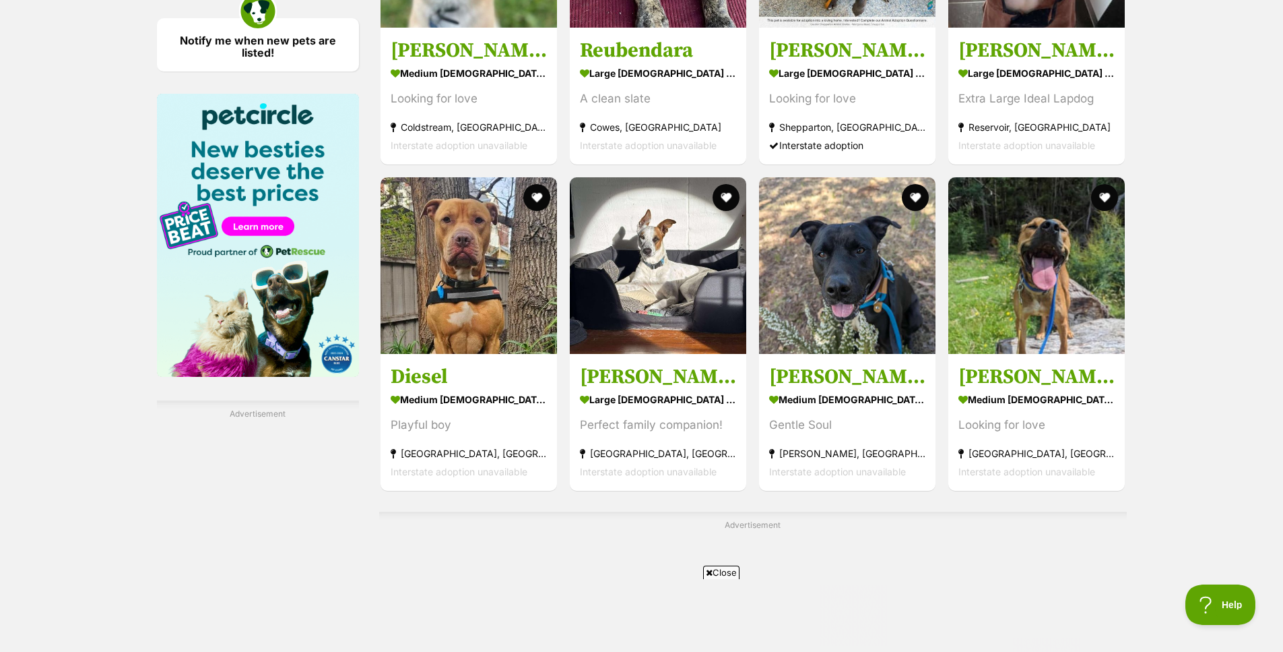
scroll to position [1954, 0]
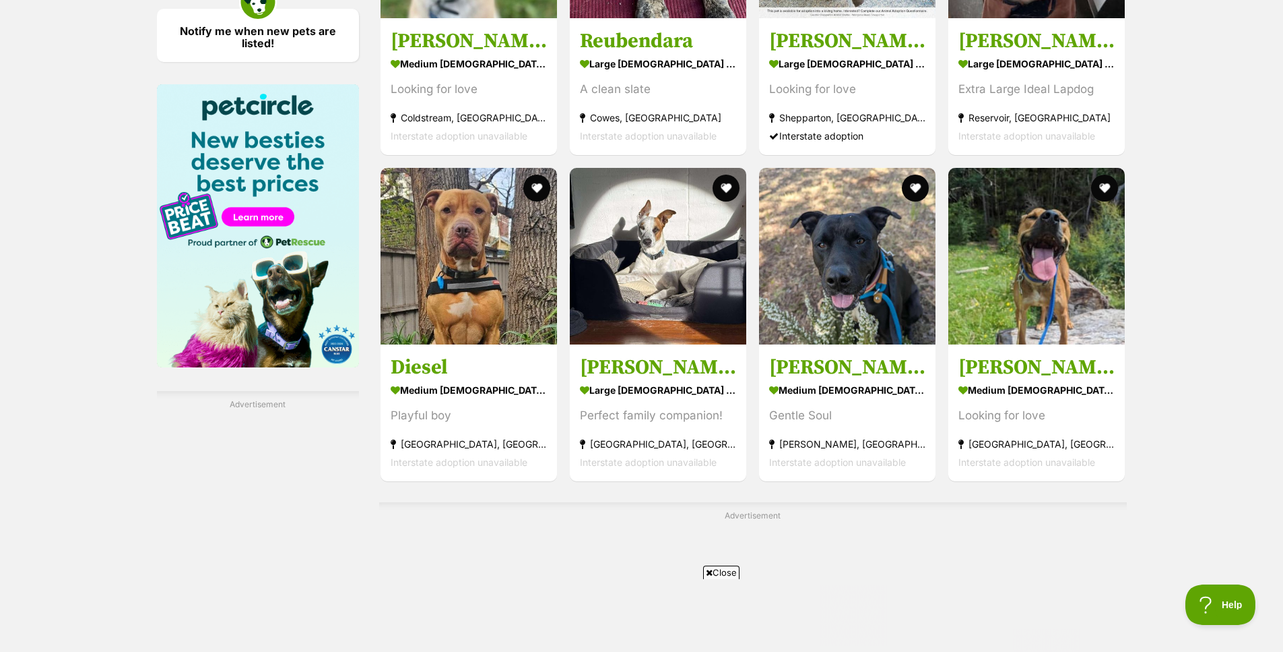
click at [847, 409] on div "Gentle Soul" at bounding box center [847, 415] width 156 height 18
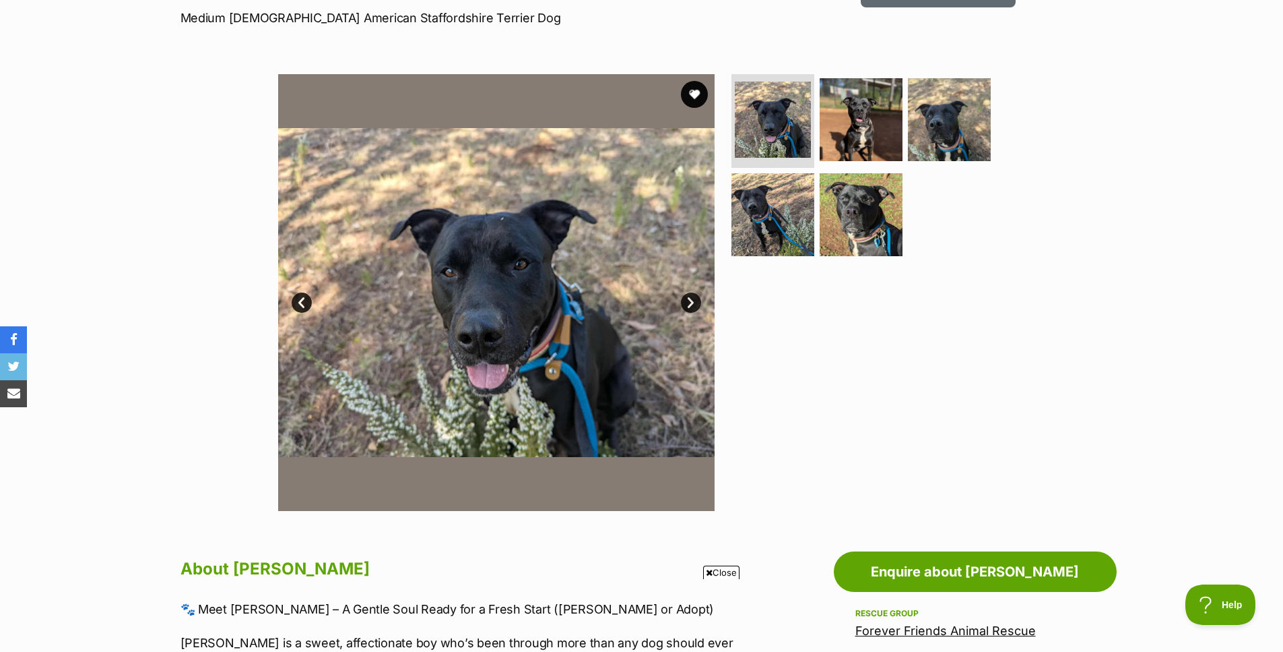
scroll to position [202, 0]
